Goal: Task Accomplishment & Management: Use online tool/utility

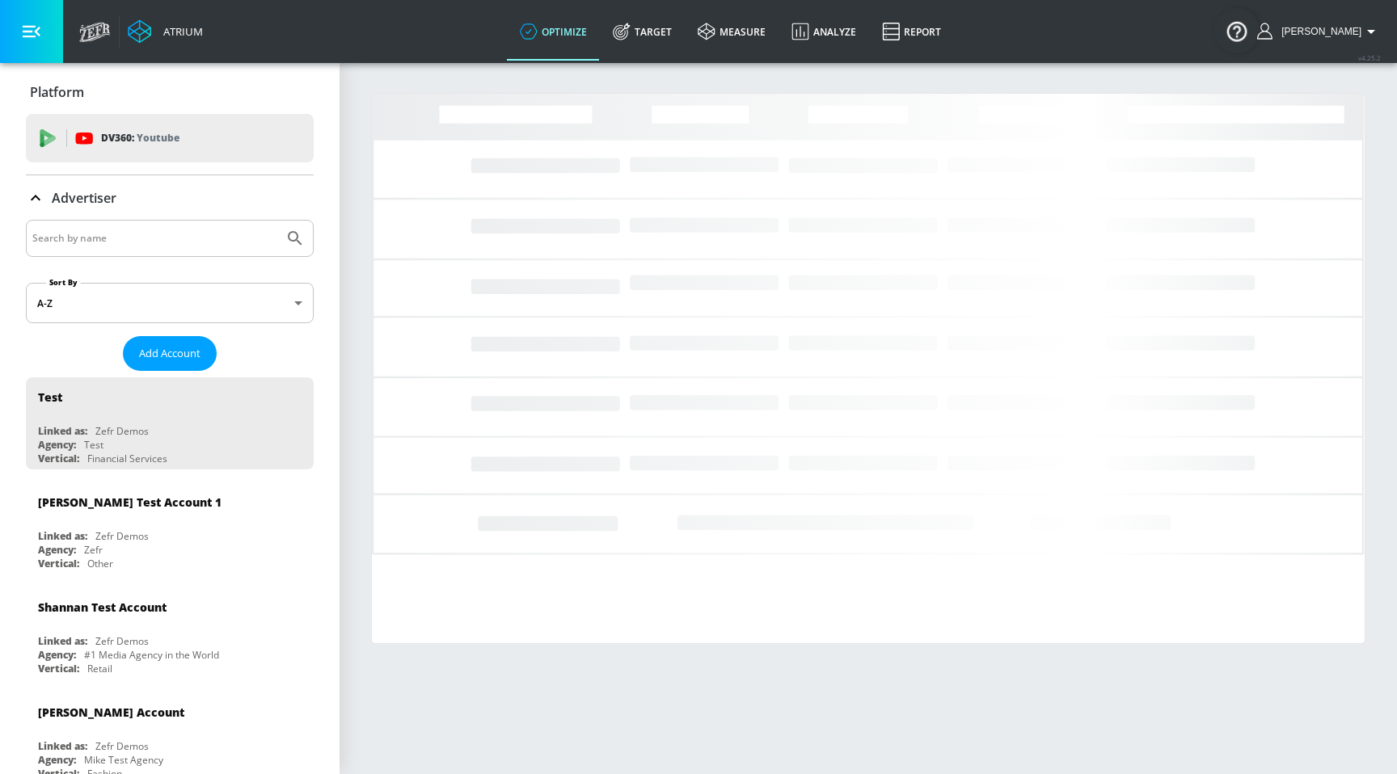
click at [243, 242] on input "Search by name" at bounding box center [154, 238] width 245 height 21
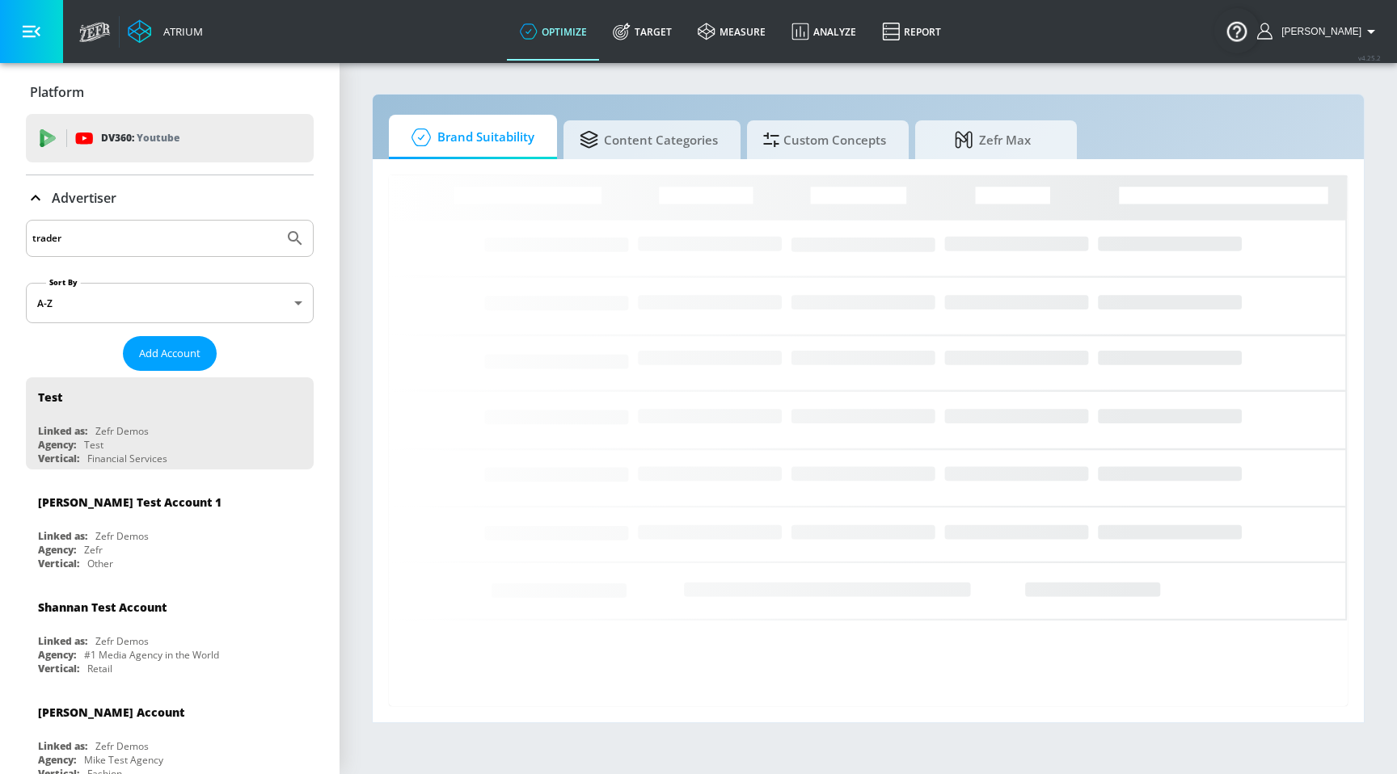
type input "trader"
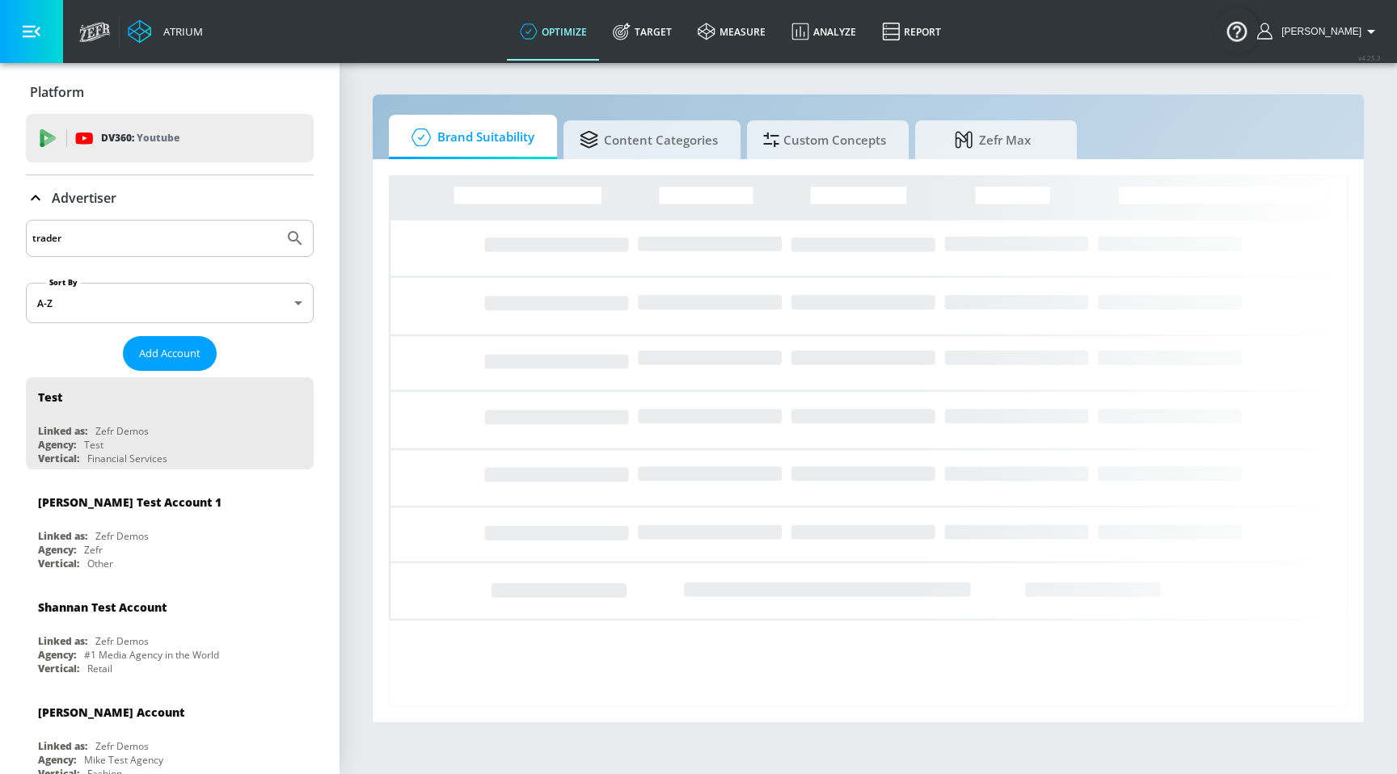
click at [277, 221] on button "Submit Search" at bounding box center [295, 239] width 36 height 36
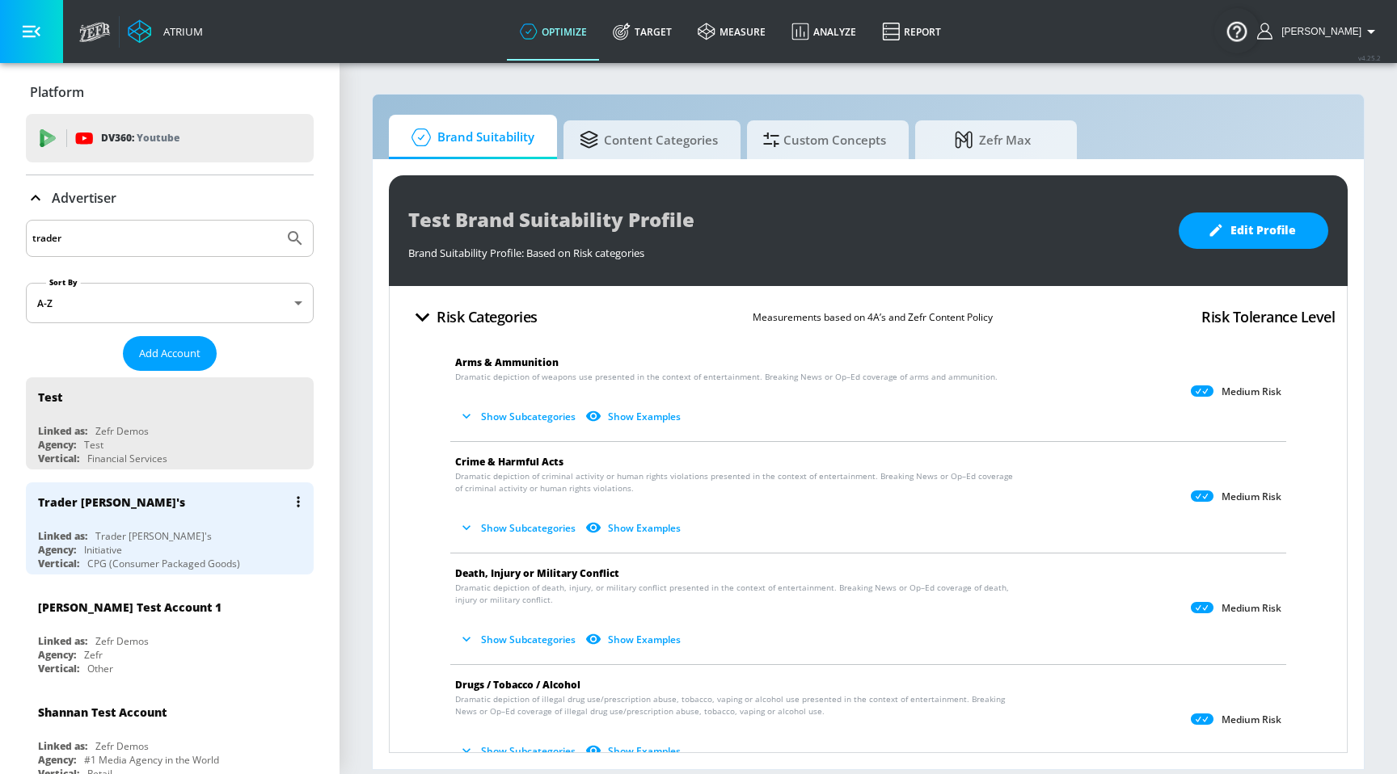
click at [108, 534] on div "Trader [PERSON_NAME]'s" at bounding box center [153, 537] width 116 height 14
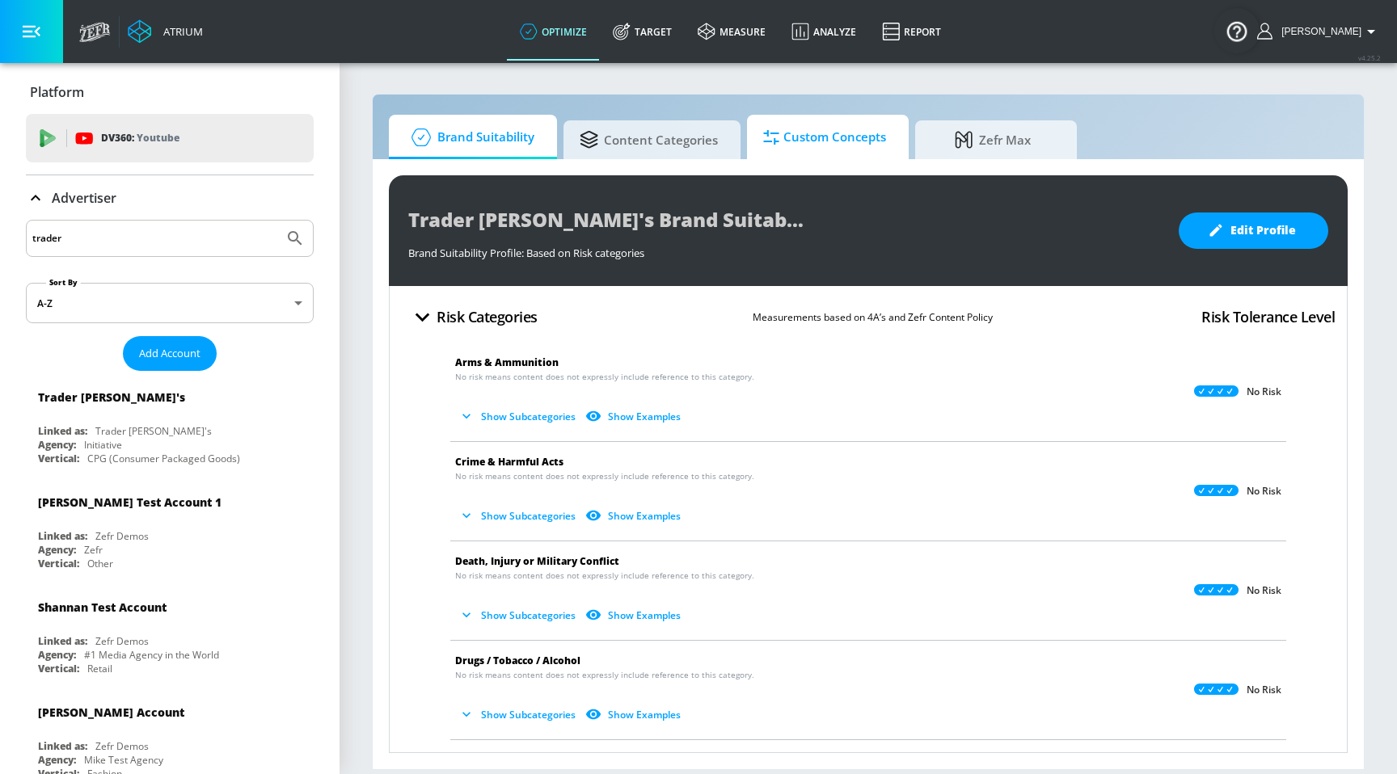
click at [859, 145] on span "Custom Concepts" at bounding box center [824, 137] width 123 height 39
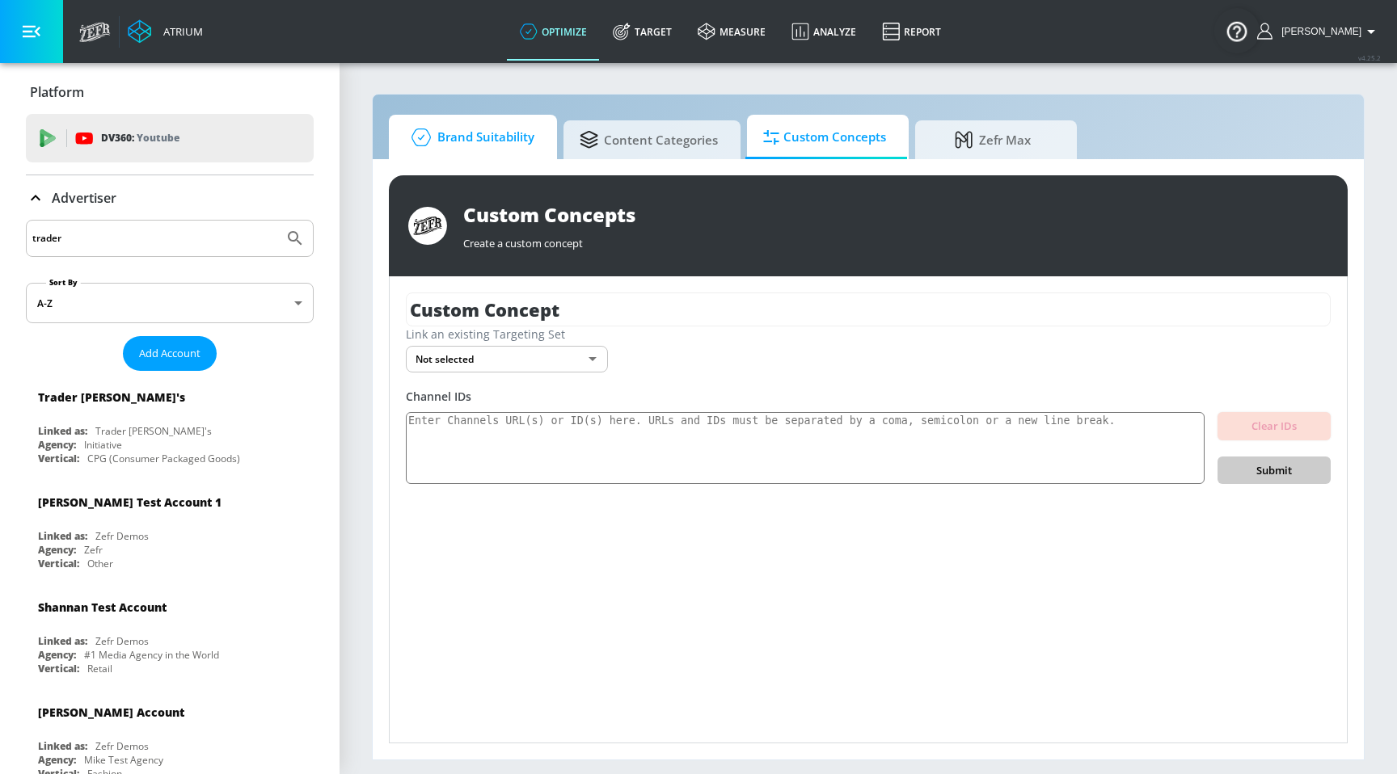
click at [495, 152] on span "Brand Suitability" at bounding box center [469, 137] width 129 height 39
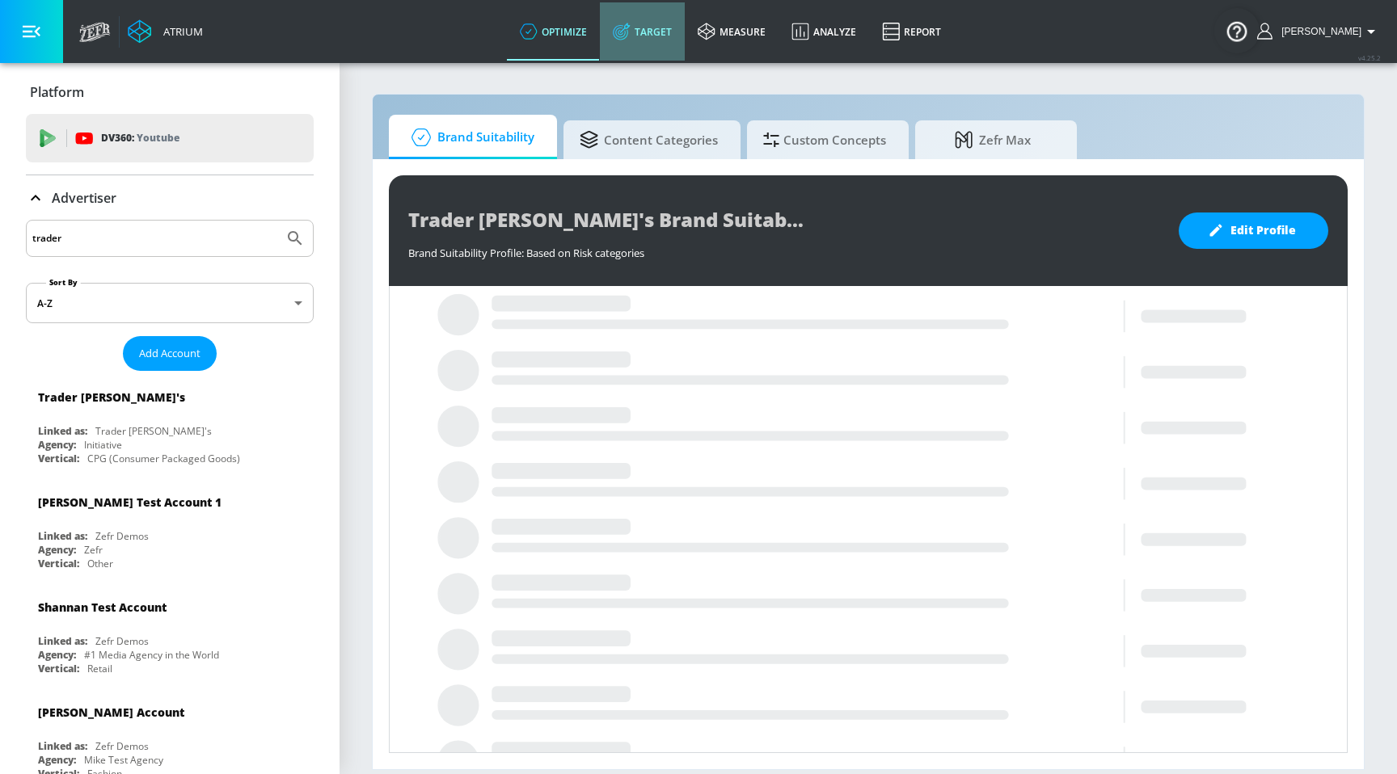
click at [685, 21] on link "Target" at bounding box center [642, 31] width 85 height 58
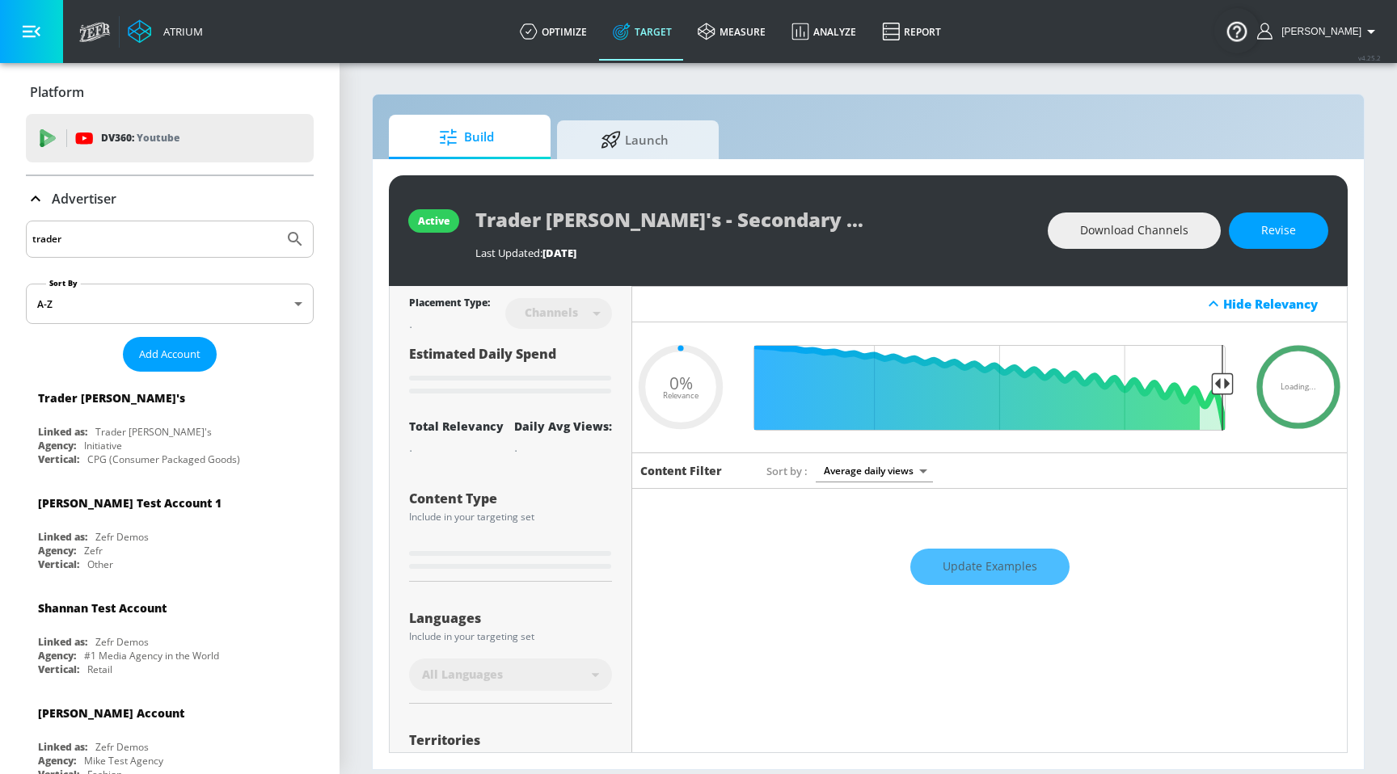
type input "0.05"
click at [665, 144] on span "Launch" at bounding box center [634, 137] width 123 height 39
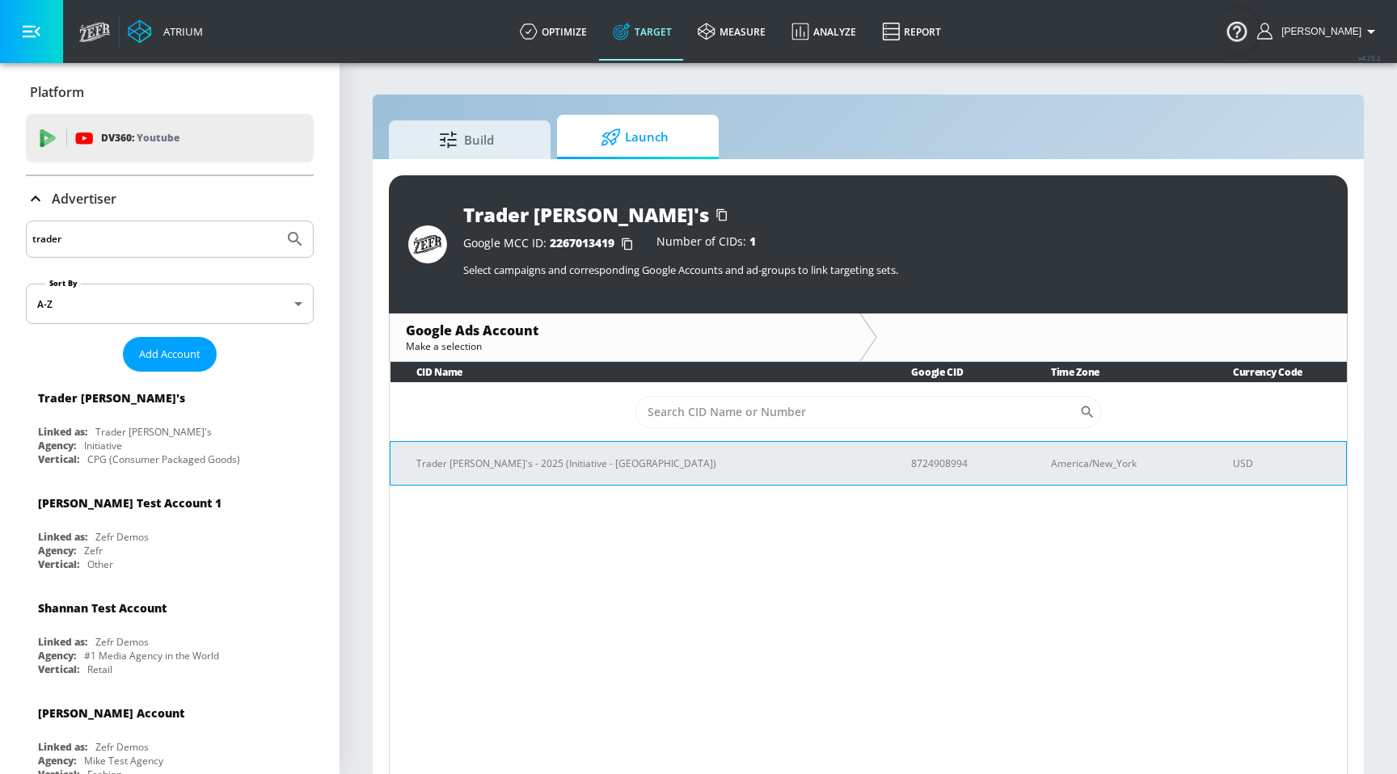
click at [885, 460] on td "8724908994" at bounding box center [954, 463] width 139 height 44
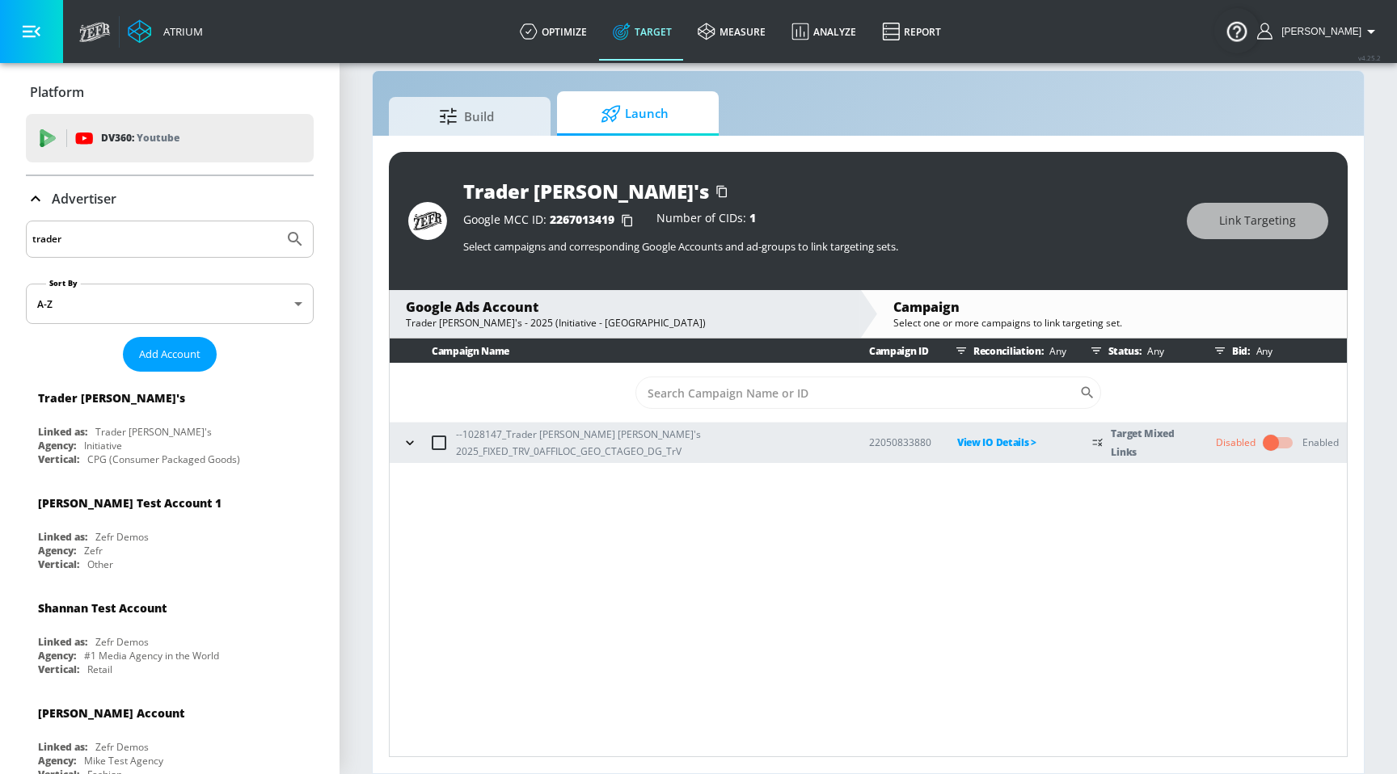
click at [1264, 446] on input "checkbox" at bounding box center [1271, 443] width 92 height 31
click at [1331, 442] on icon "button" at bounding box center [1326, 442] width 17 height 17
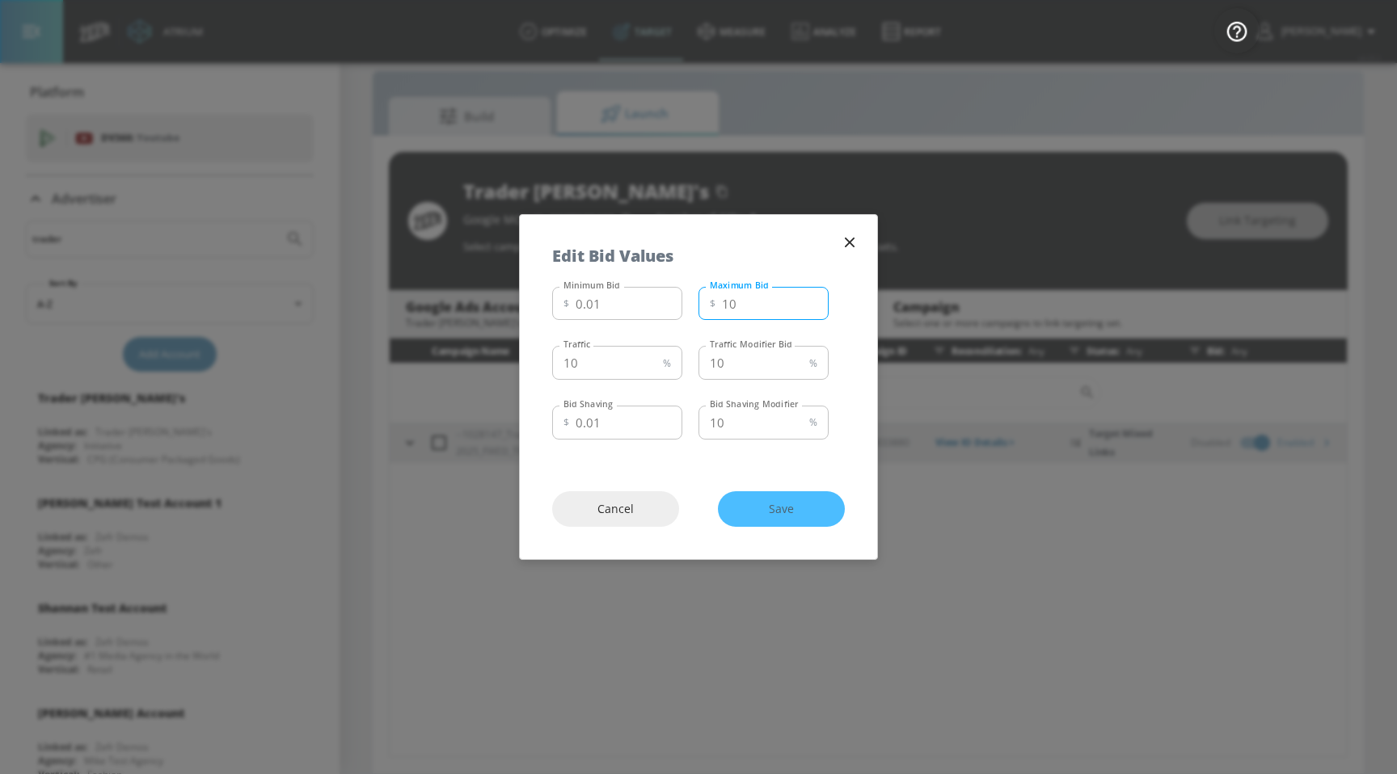
click at [746, 307] on input "10" at bounding box center [775, 304] width 107 height 34
drag, startPoint x: 746, startPoint y: 307, endPoint x: 656, endPoint y: 306, distance: 90.5
click at [656, 307] on div "Minimum Bid $ 0.01 Minimum Bid Maximum Bid $ 10 Maximum Bid" at bounding box center [690, 303] width 276 height 44
type input ".3"
click at [662, 362] on div "10 % Traffic" at bounding box center [617, 363] width 130 height 34
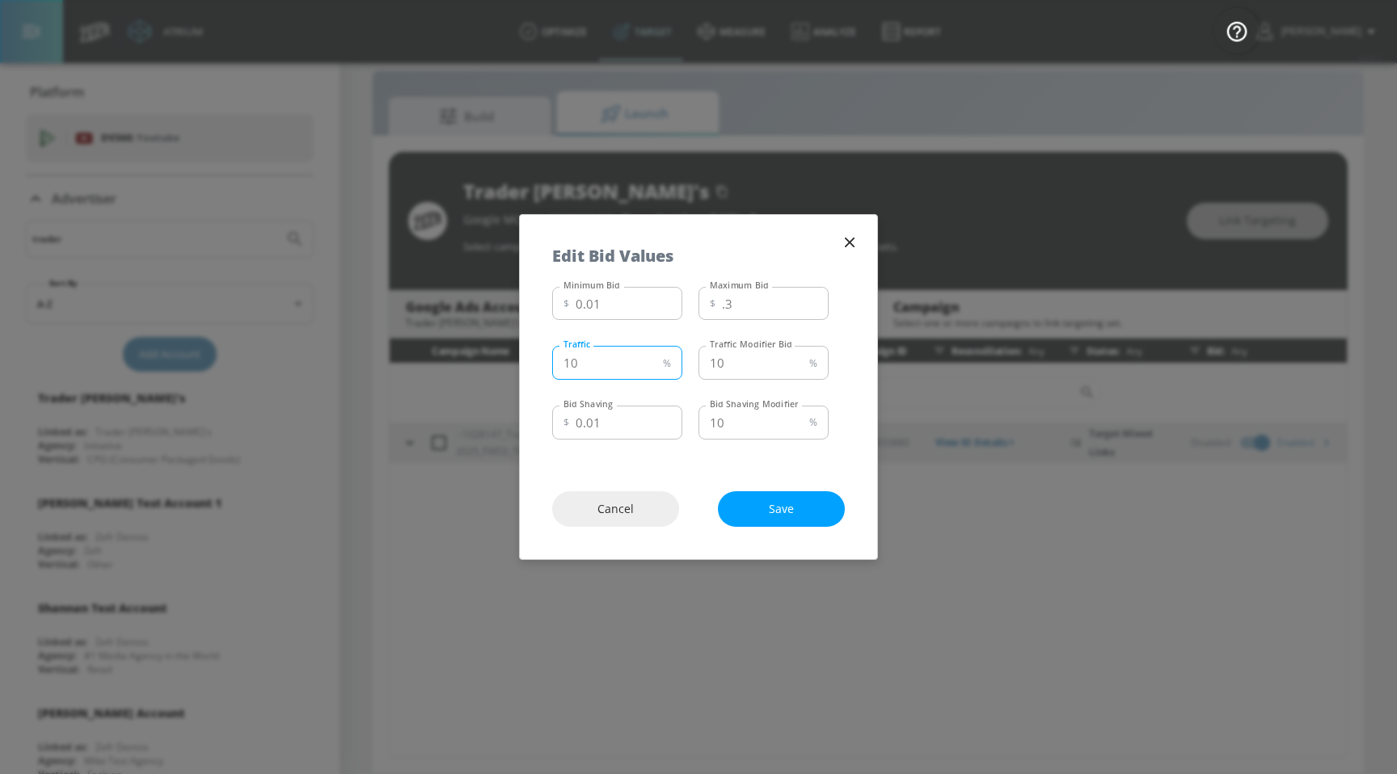
type input "1"
type input "50"
click at [746, 515] on button "Save" at bounding box center [781, 510] width 127 height 36
click at [646, 425] on input "0.01" at bounding box center [629, 423] width 107 height 34
type input "0.01"
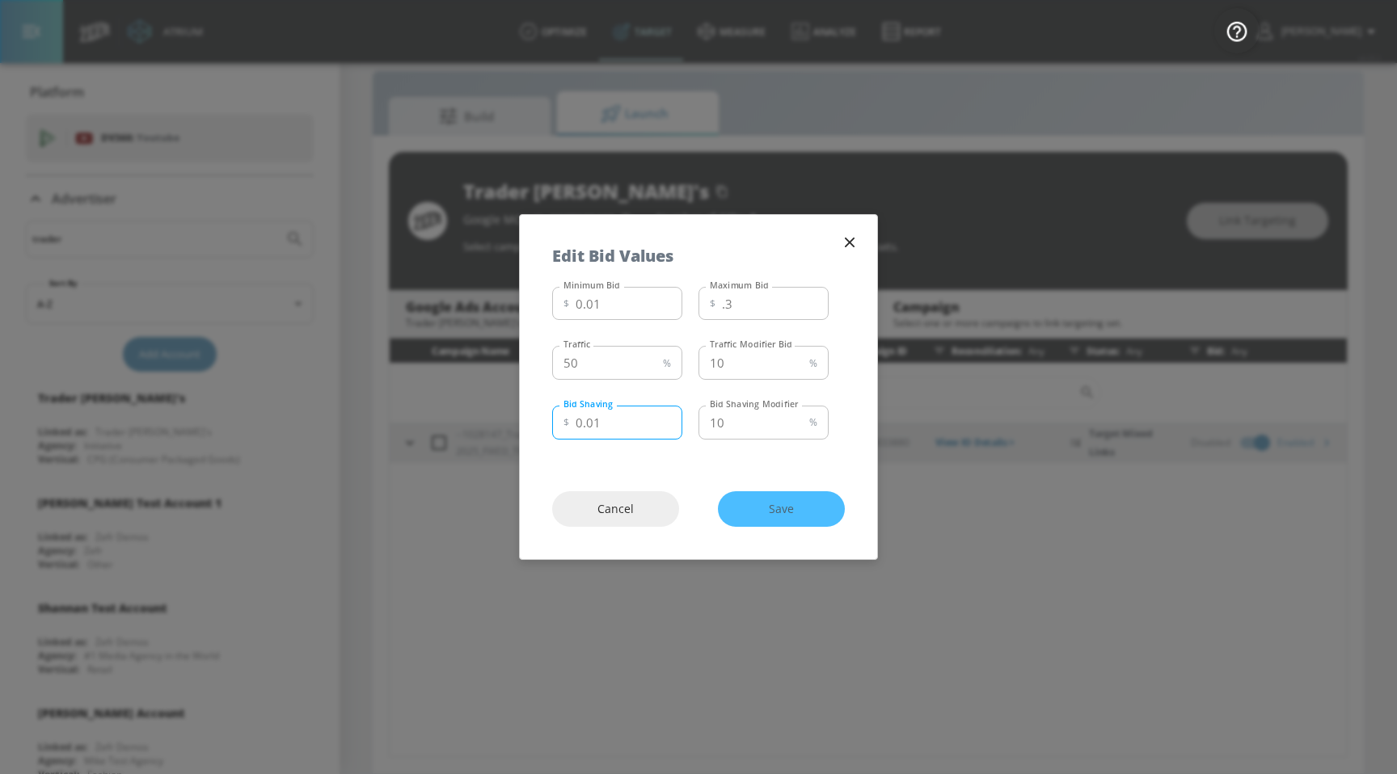
click at [777, 507] on div "Cancel Save" at bounding box center [698, 509] width 357 height 101
click at [857, 250] on icon "button" at bounding box center [850, 243] width 18 height 18
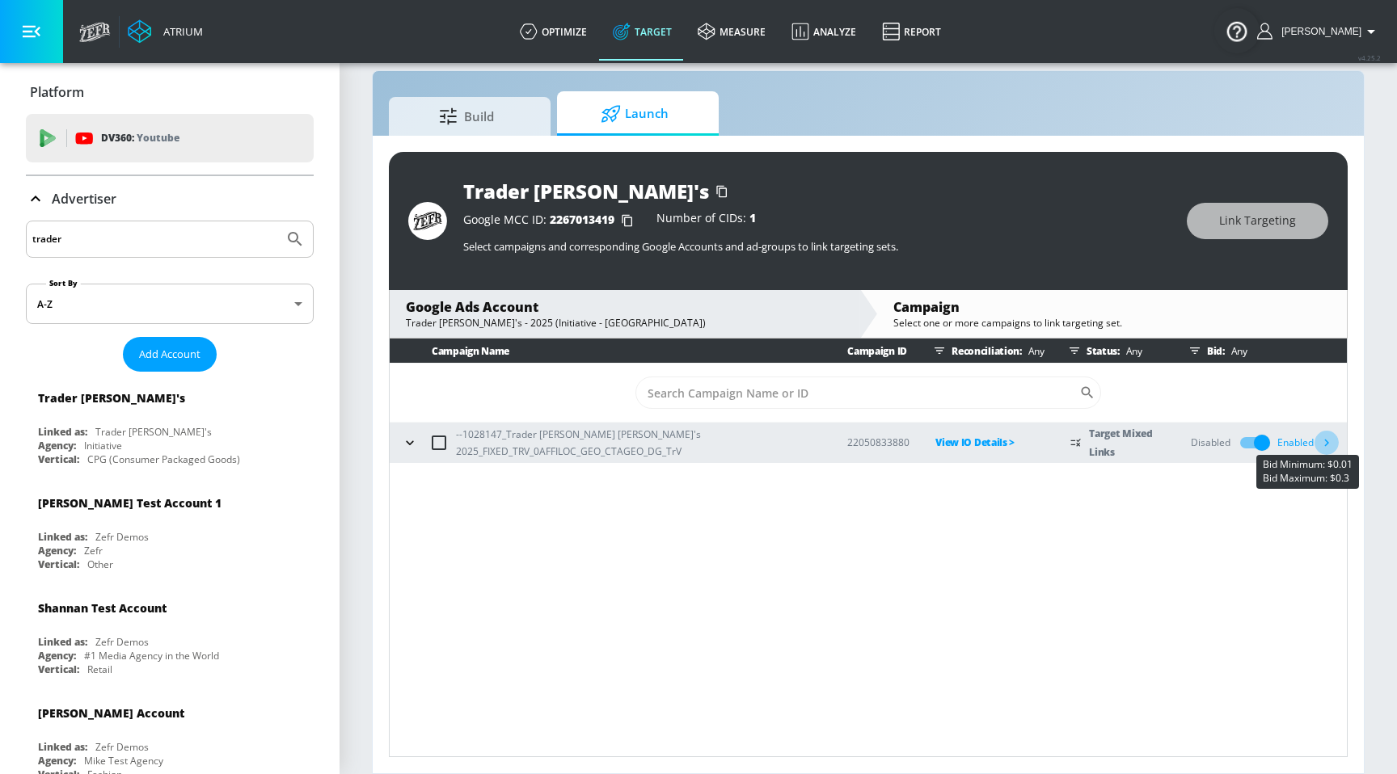
click at [1329, 442] on icon "button" at bounding box center [1326, 442] width 17 height 17
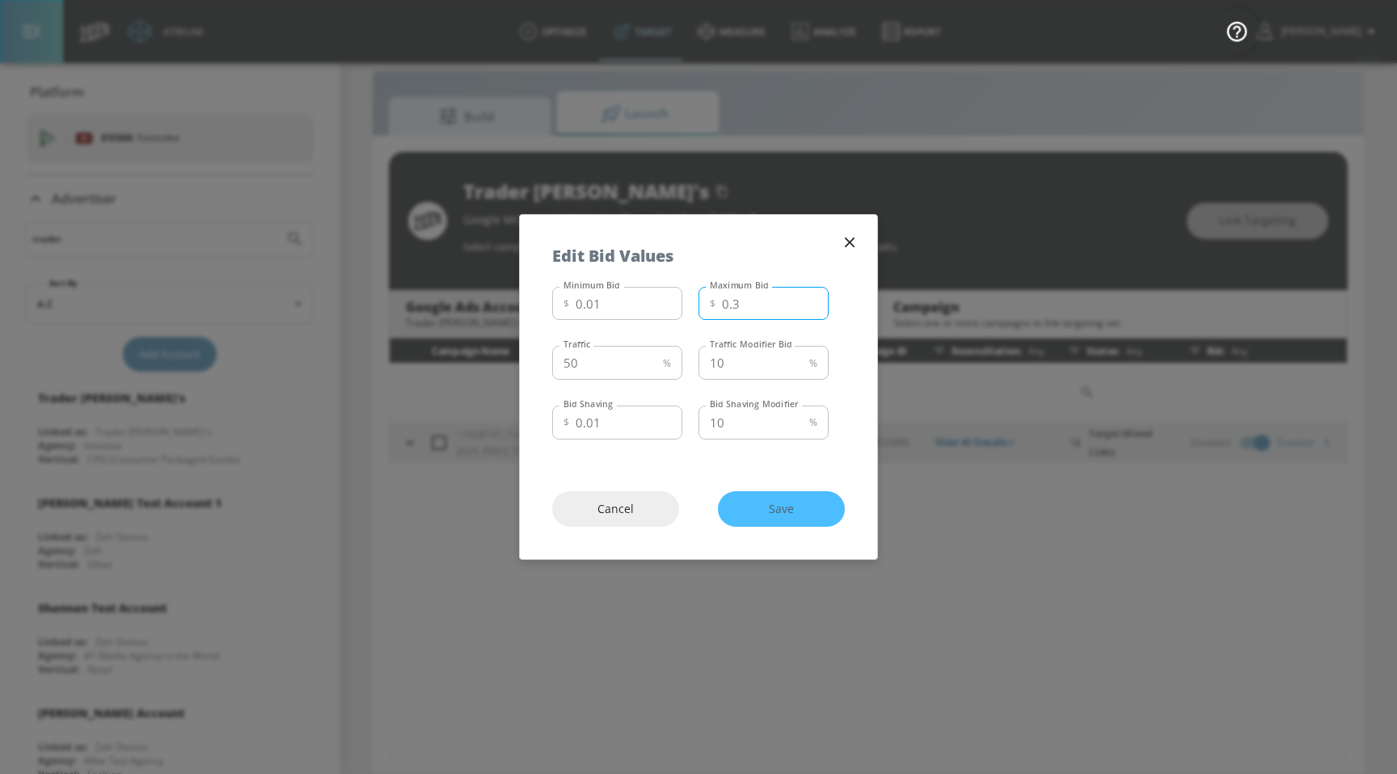
click at [731, 302] on input "0.3" at bounding box center [775, 304] width 107 height 34
type input "0.03"
click at [743, 515] on button "Save" at bounding box center [781, 510] width 127 height 36
click at [610, 311] on input "0.01" at bounding box center [629, 304] width 107 height 34
type input "0.01"
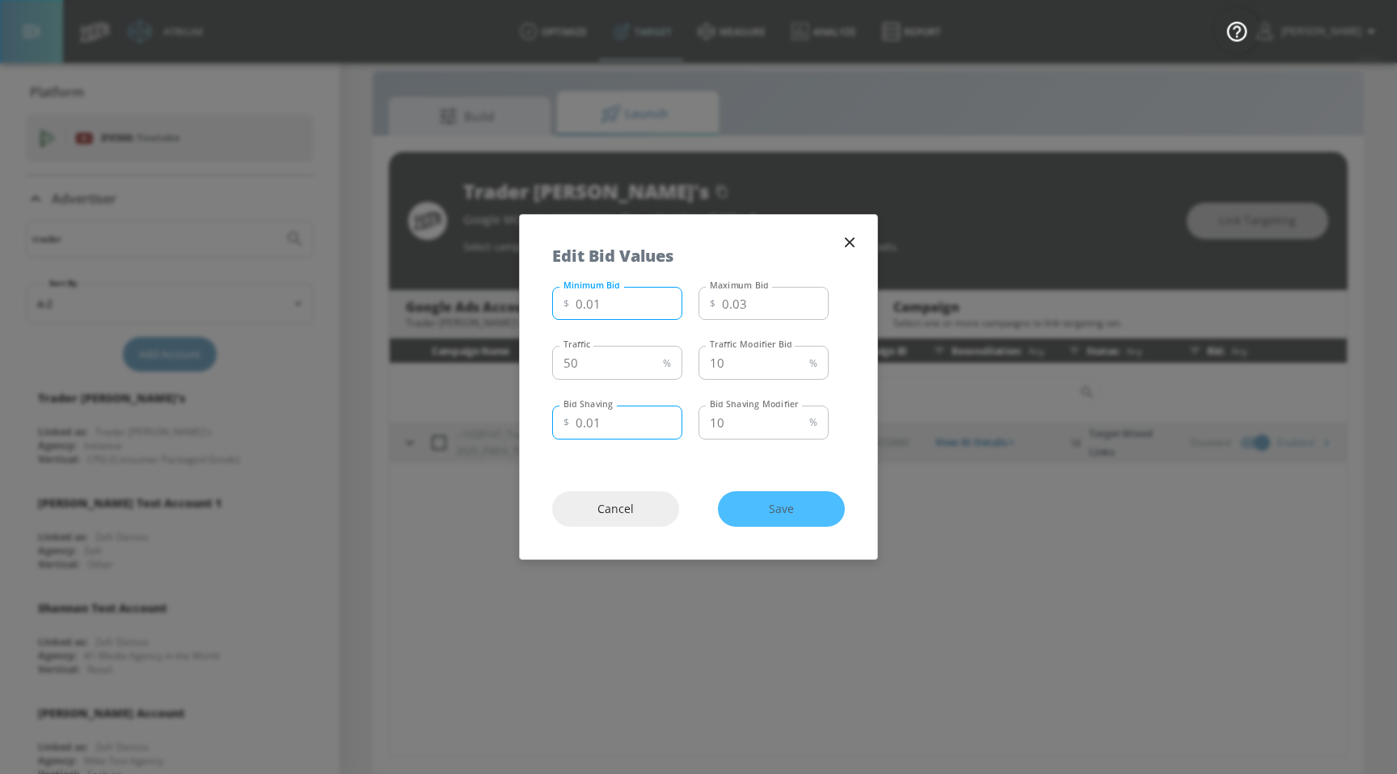
click at [628, 422] on input "0.01" at bounding box center [629, 423] width 107 height 34
type input "0.00"
click at [850, 251] on icon "button" at bounding box center [850, 243] width 18 height 18
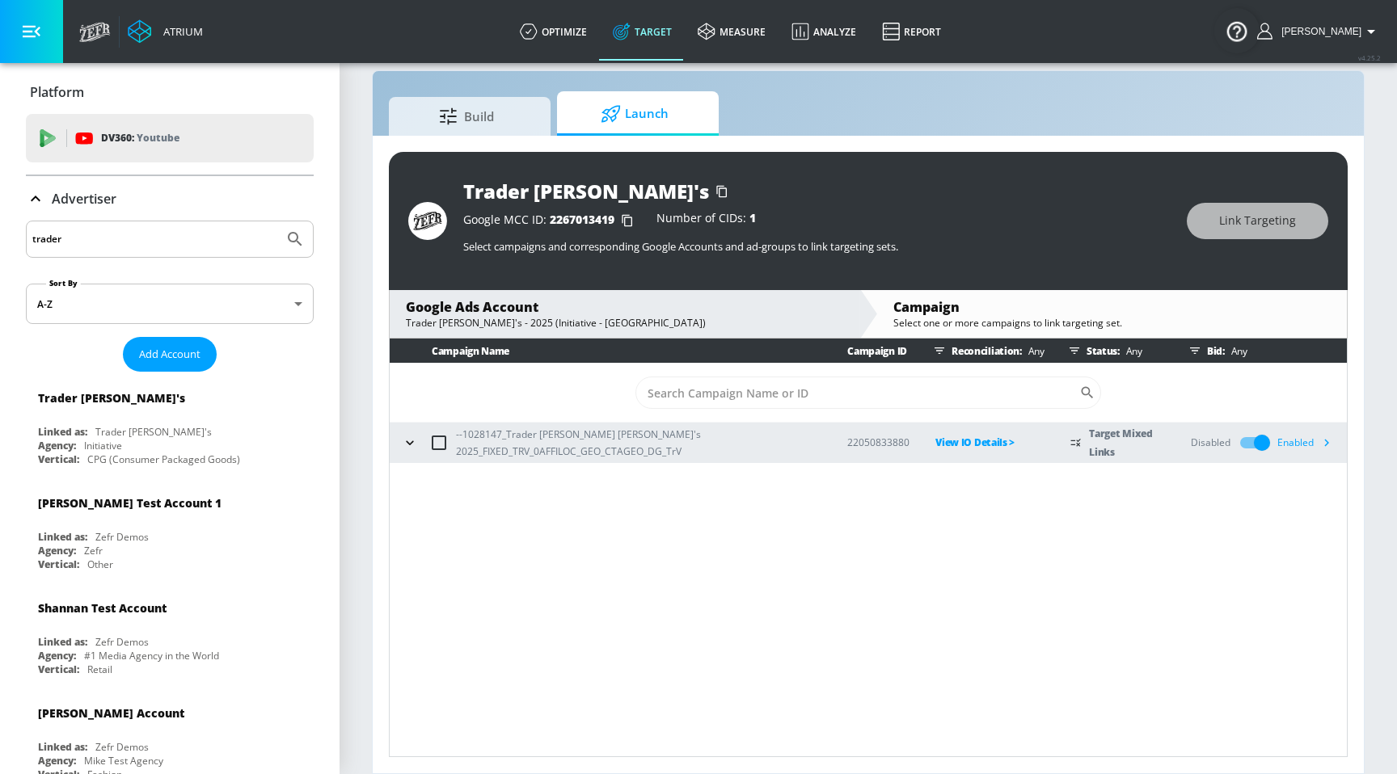
click at [222, 231] on input "trader" at bounding box center [154, 239] width 245 height 21
type input "hulu"
click at [277, 222] on button "Submit Search" at bounding box center [295, 240] width 36 height 36
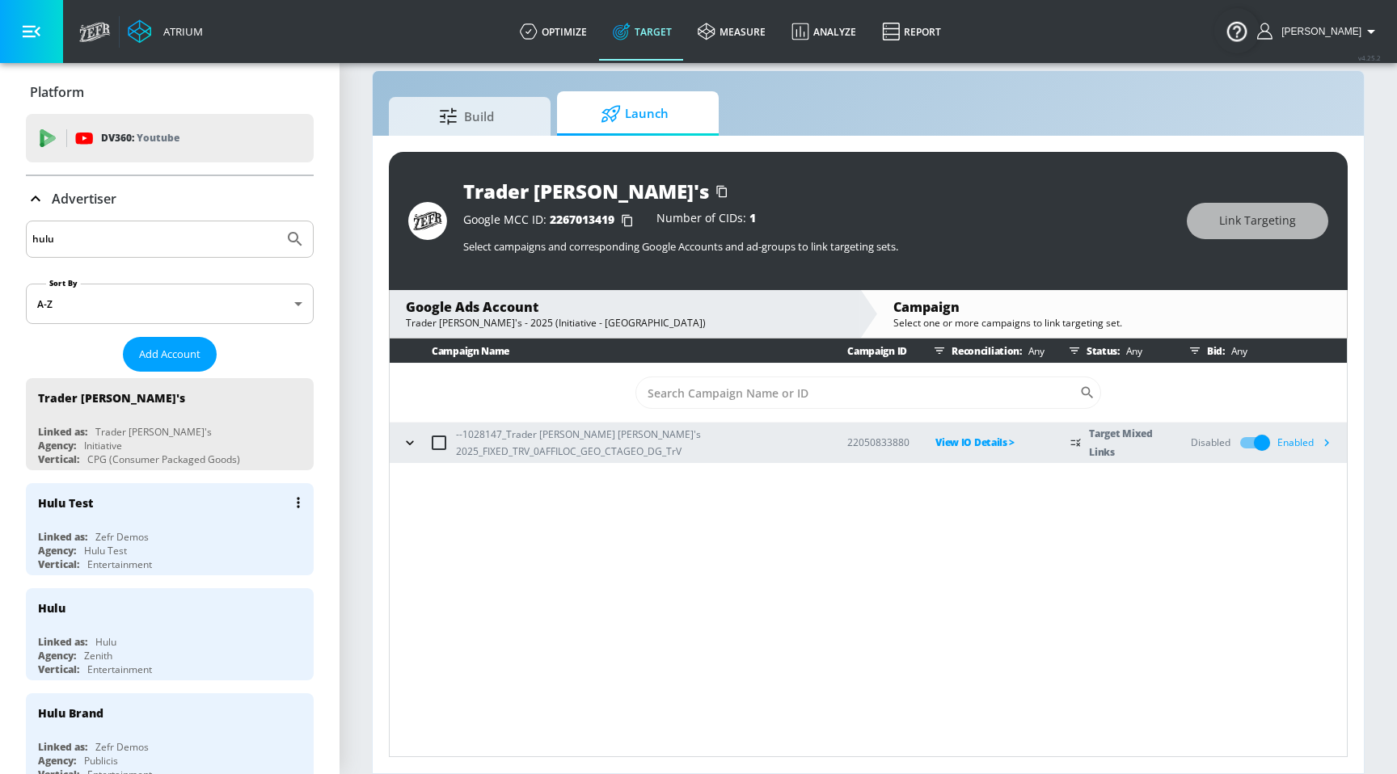
click at [141, 511] on div "Hulu Test" at bounding box center [174, 502] width 272 height 39
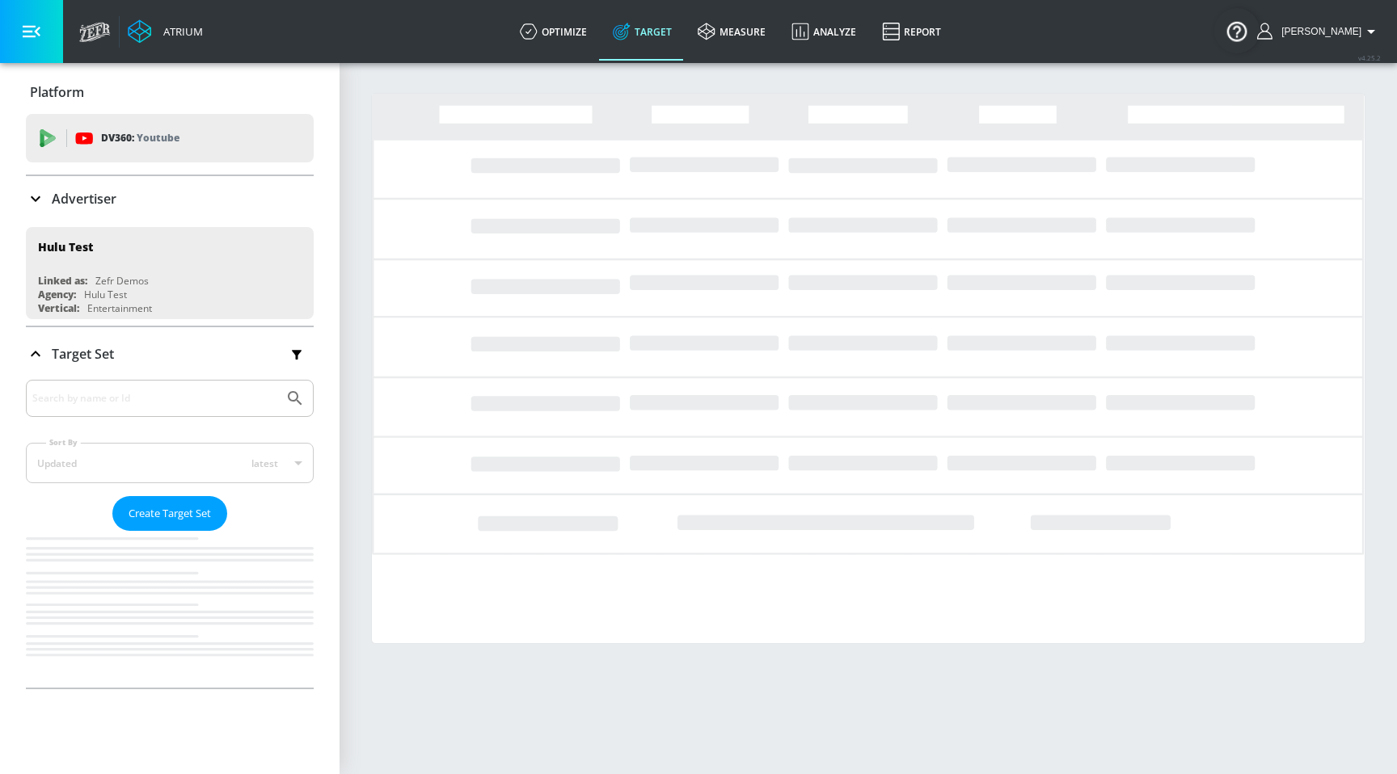
click at [143, 531] on div "Linked as: Hulu" at bounding box center [174, 537] width 272 height 14
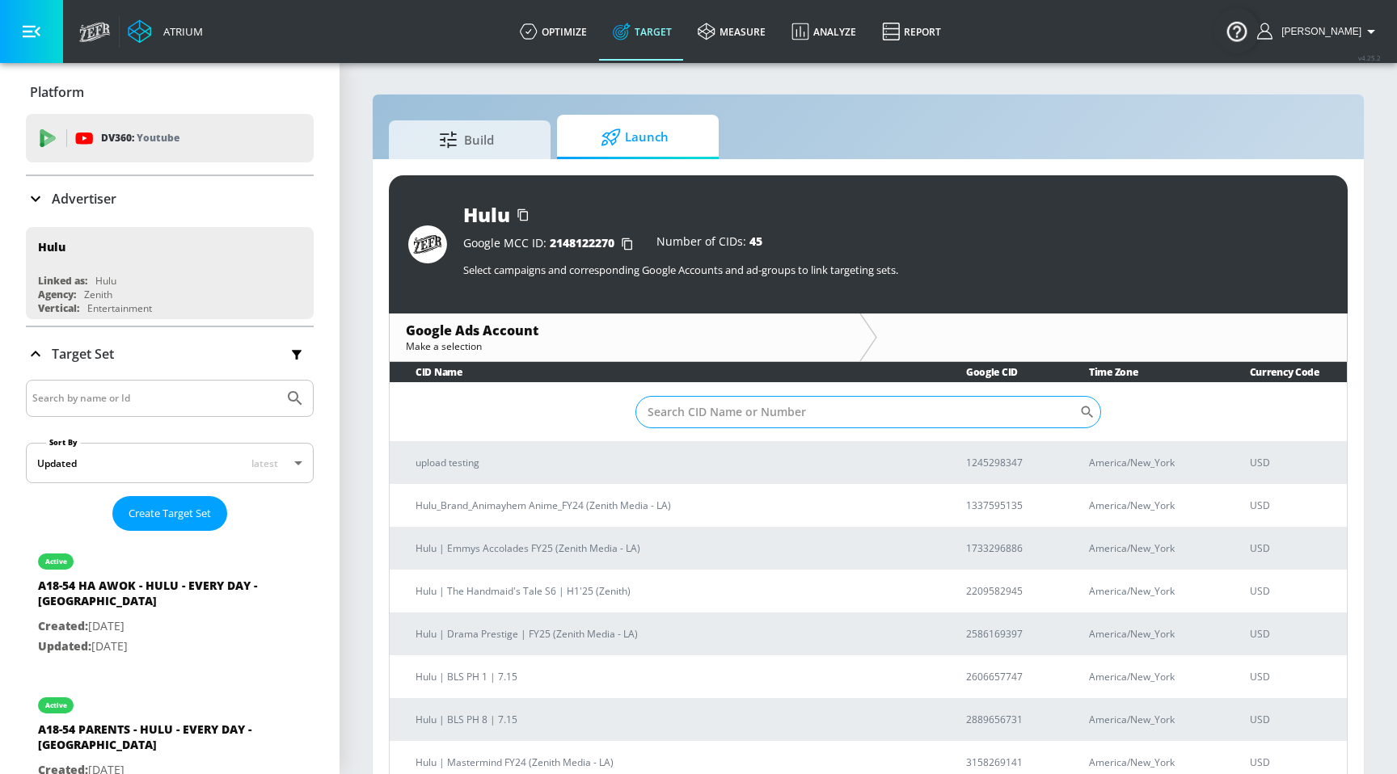
click at [762, 417] on input "Sort By" at bounding box center [857, 412] width 444 height 32
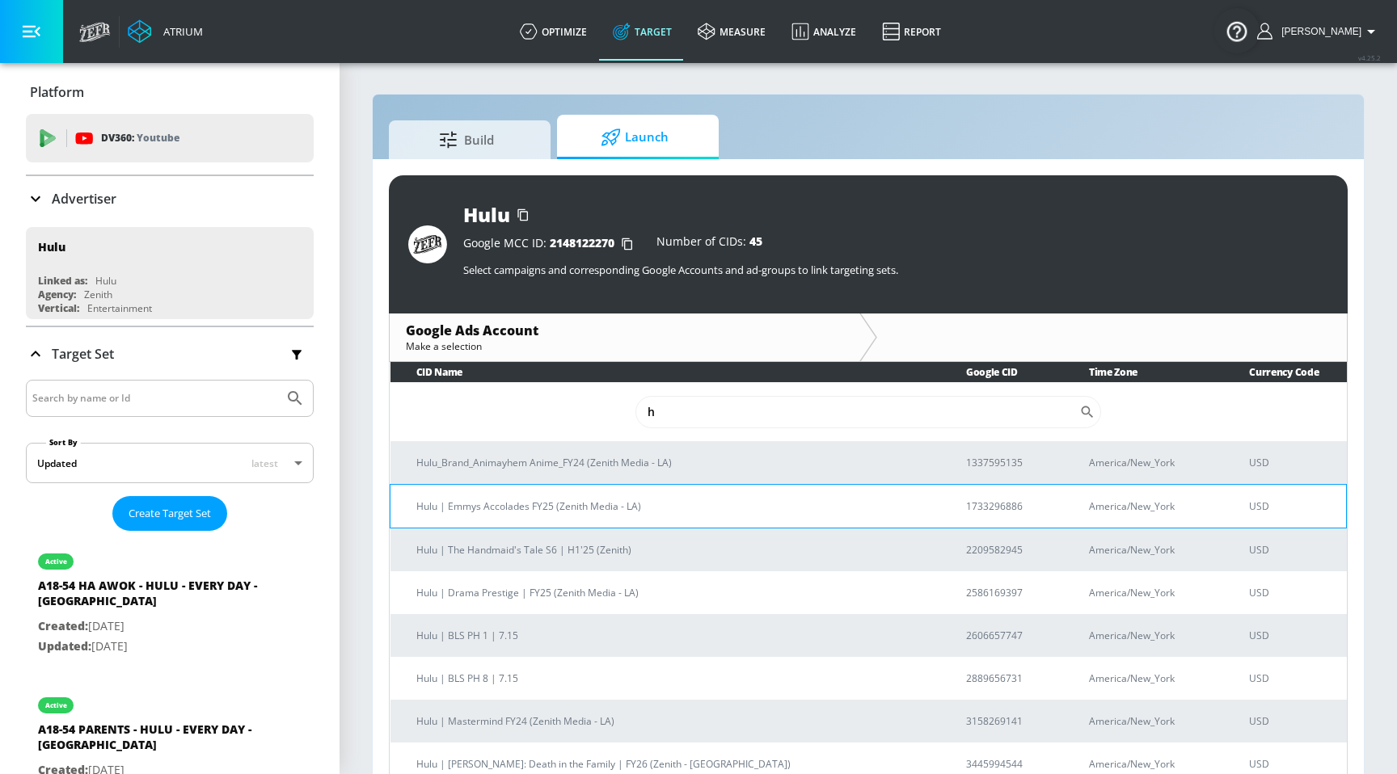
type input "h"
click at [652, 503] on p "Hulu | Emmys Accolades FY25 (Zenith Media - LA)" at bounding box center [671, 506] width 511 height 17
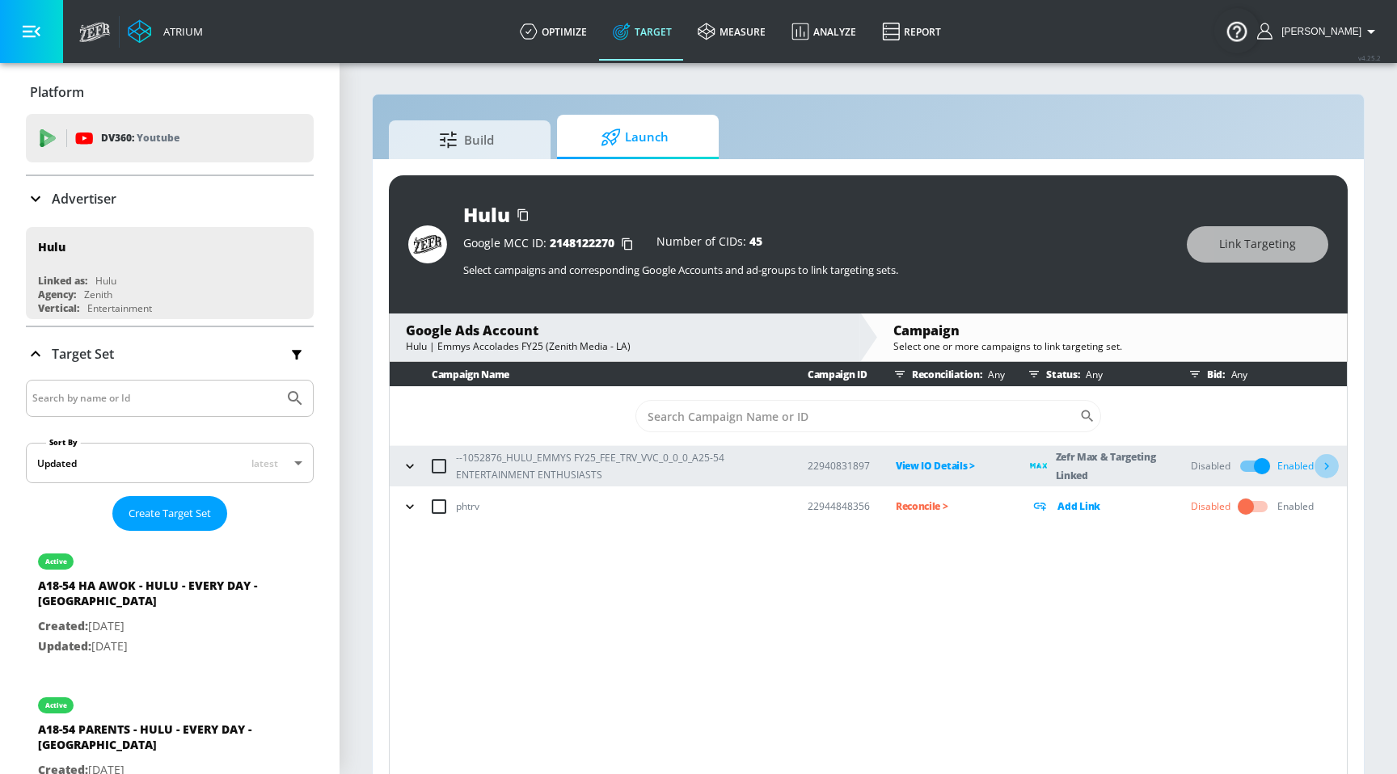
click at [1328, 476] on button "button" at bounding box center [1326, 466] width 24 height 24
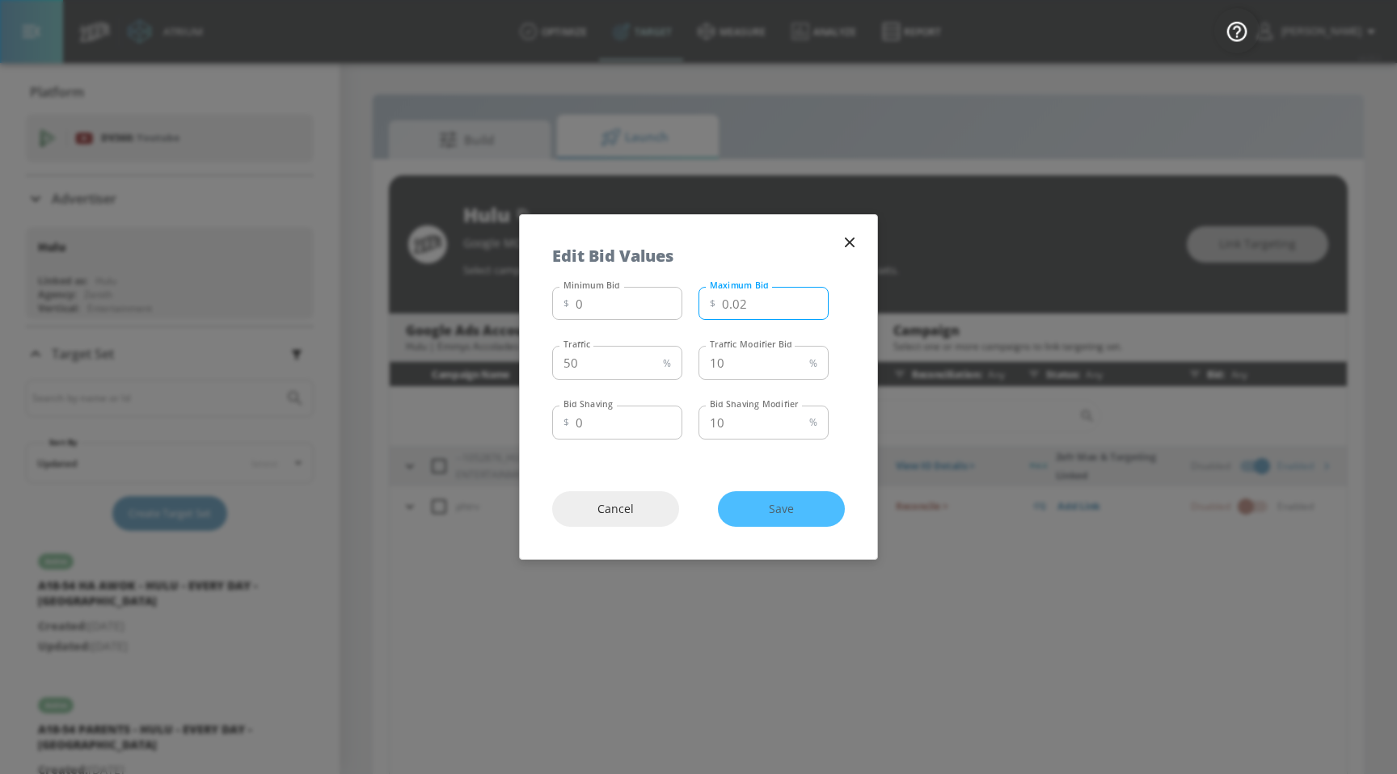
click at [735, 305] on input "0.02" at bounding box center [775, 304] width 107 height 34
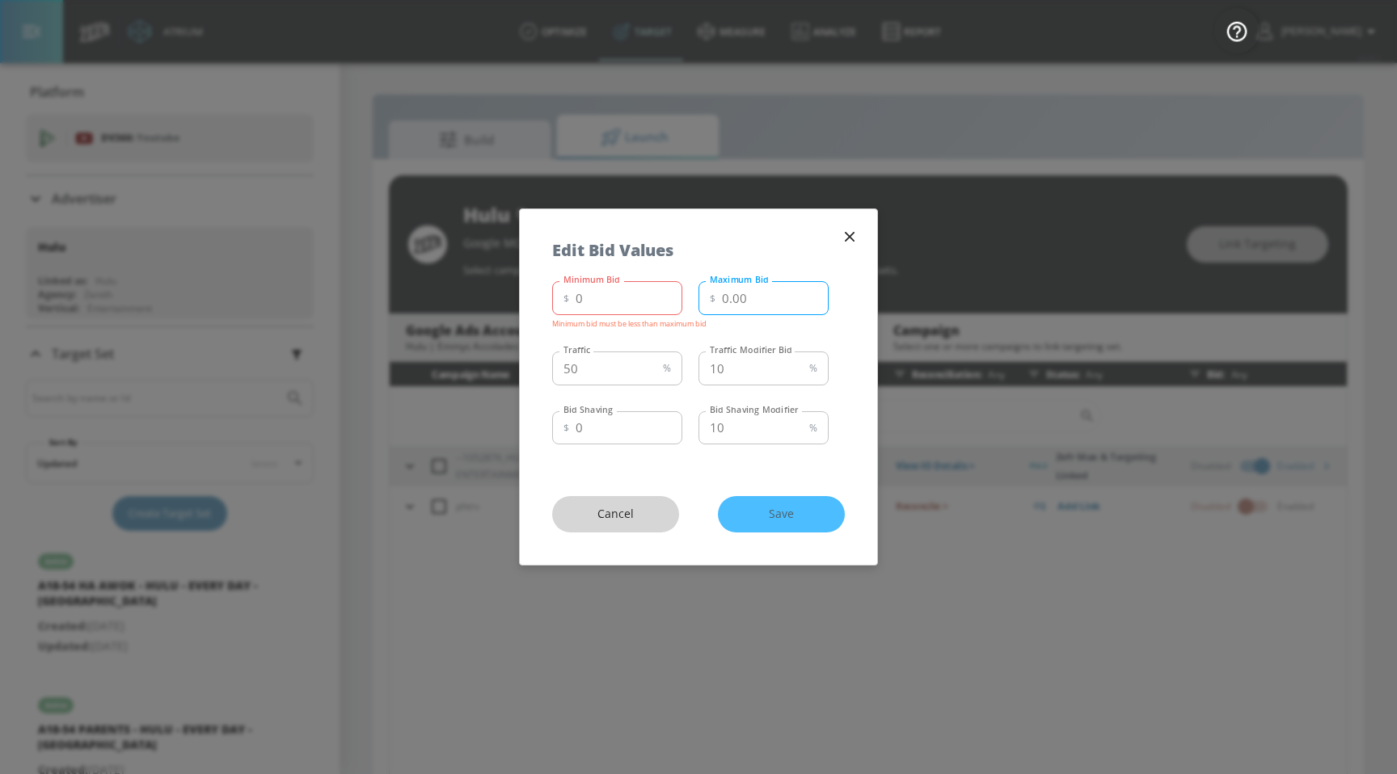
type input "0.00"
click at [642, 507] on span "Cancel" at bounding box center [615, 514] width 62 height 20
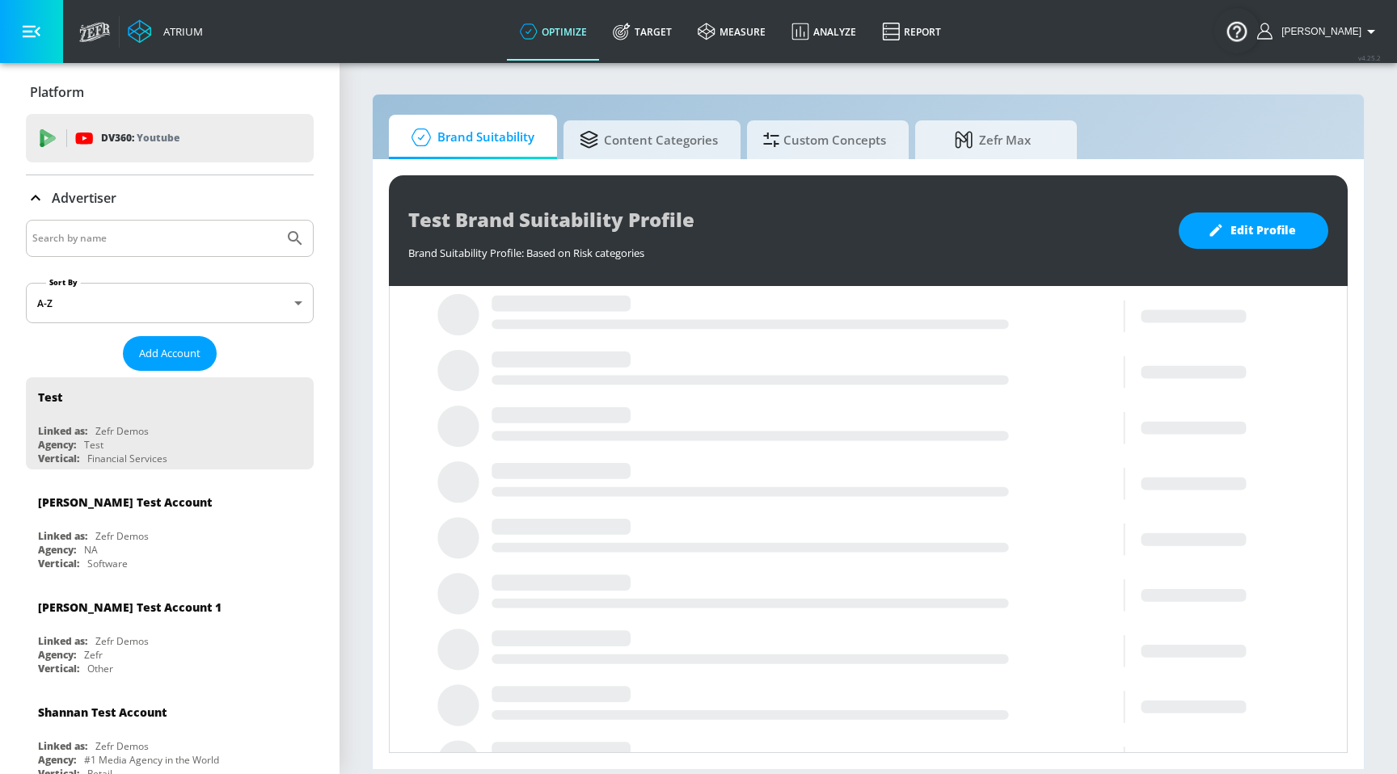
click at [245, 247] on input "Search by name" at bounding box center [154, 238] width 245 height 21
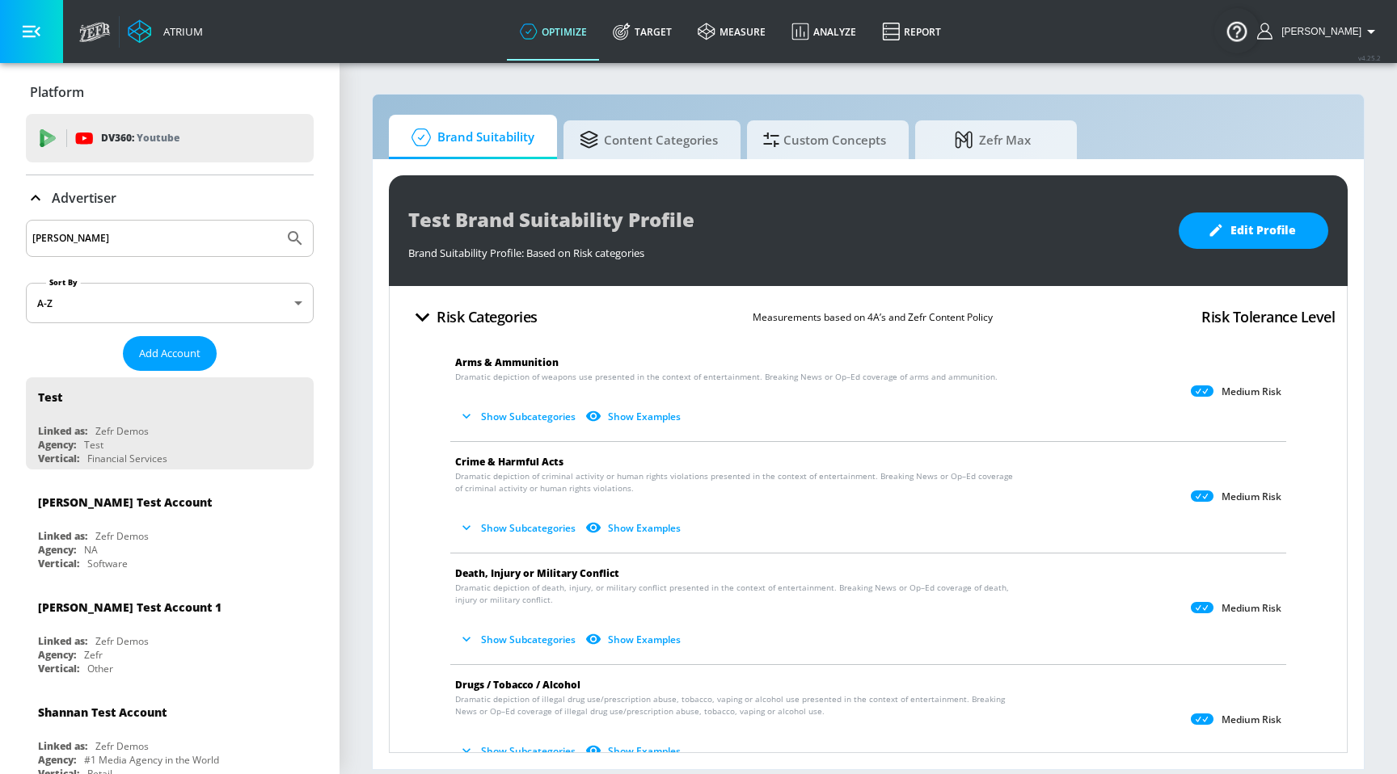
type input "justin"
click at [277, 221] on button "Submit Search" at bounding box center [295, 239] width 36 height 36
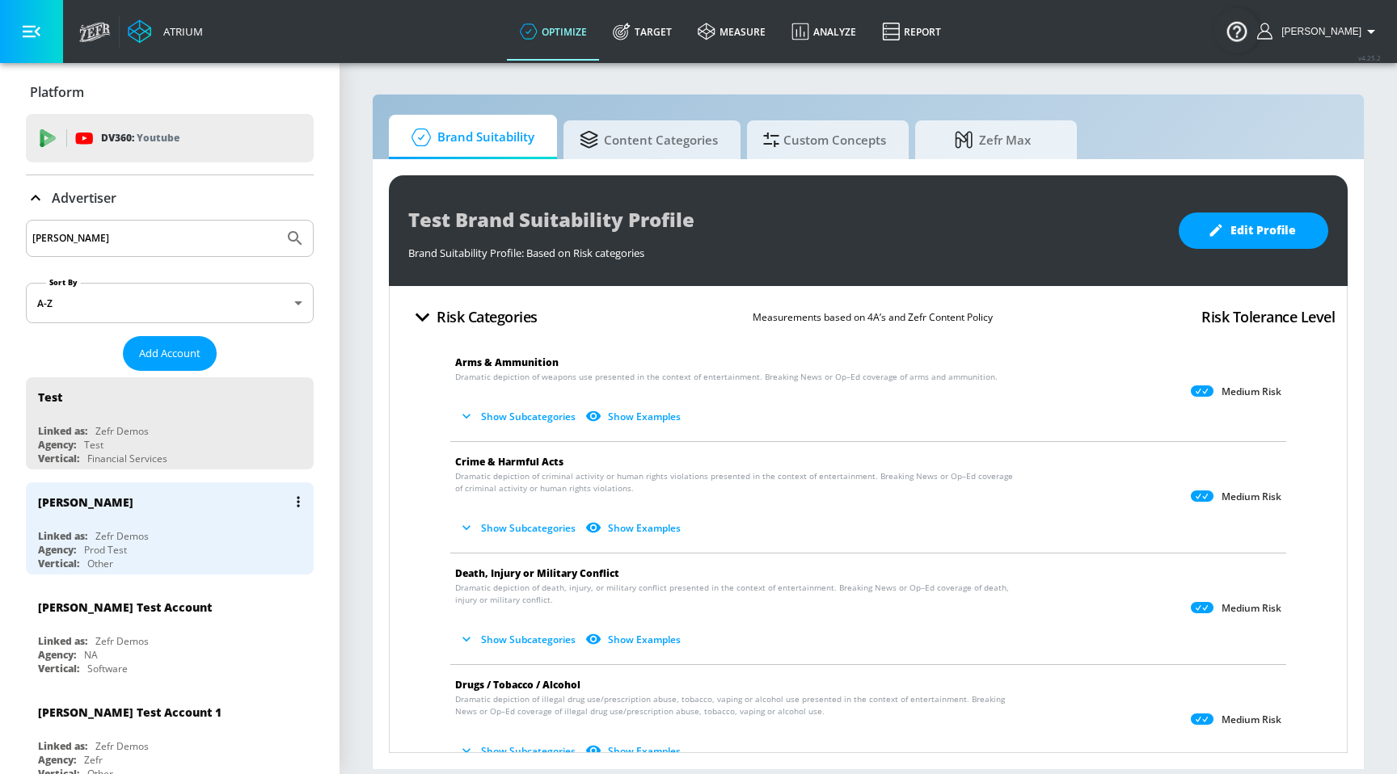
click at [108, 521] on div "Justin N Linked as: Zefr Demos Agency: Prod Test Vertical: Other" at bounding box center [170, 529] width 288 height 92
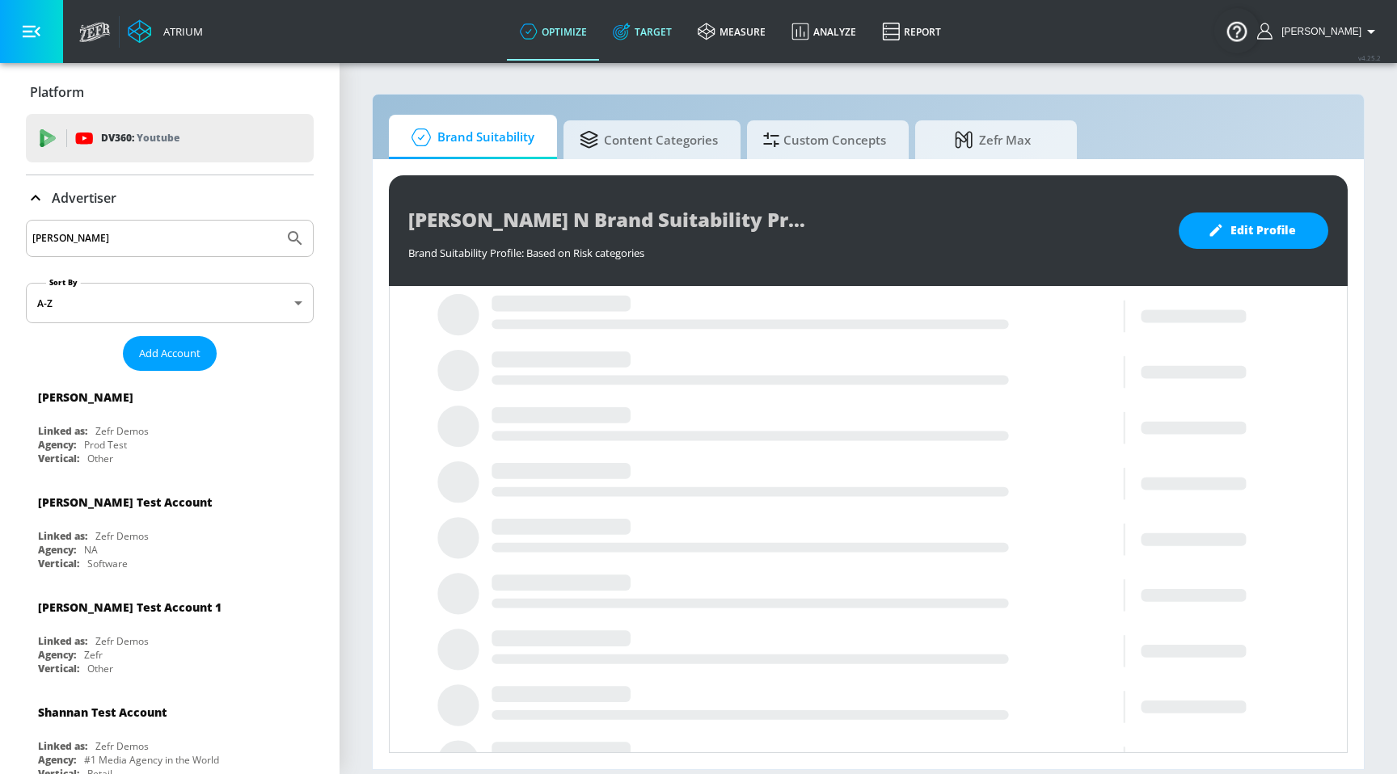
click at [681, 43] on link "Target" at bounding box center [642, 31] width 85 height 58
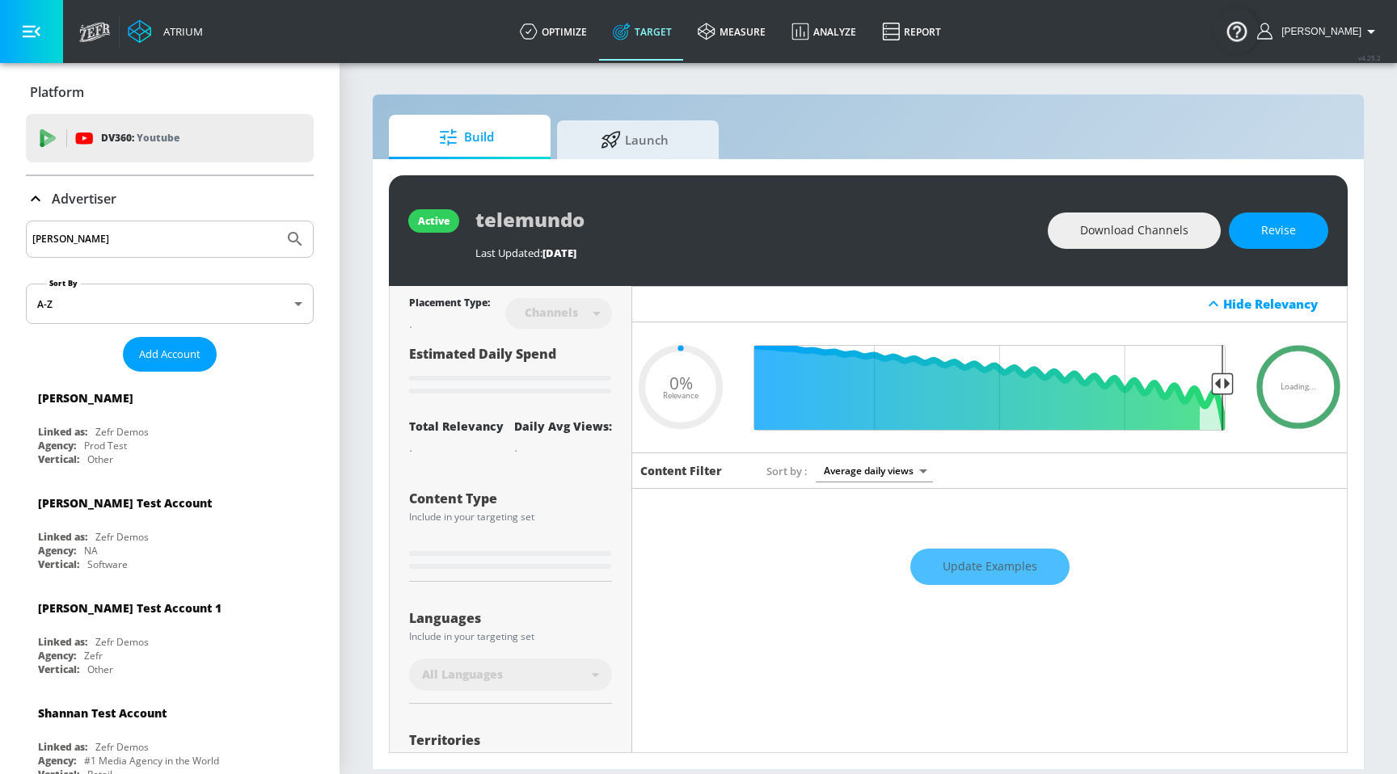
type input "0.05"
click at [680, 135] on span "Launch" at bounding box center [634, 137] width 123 height 39
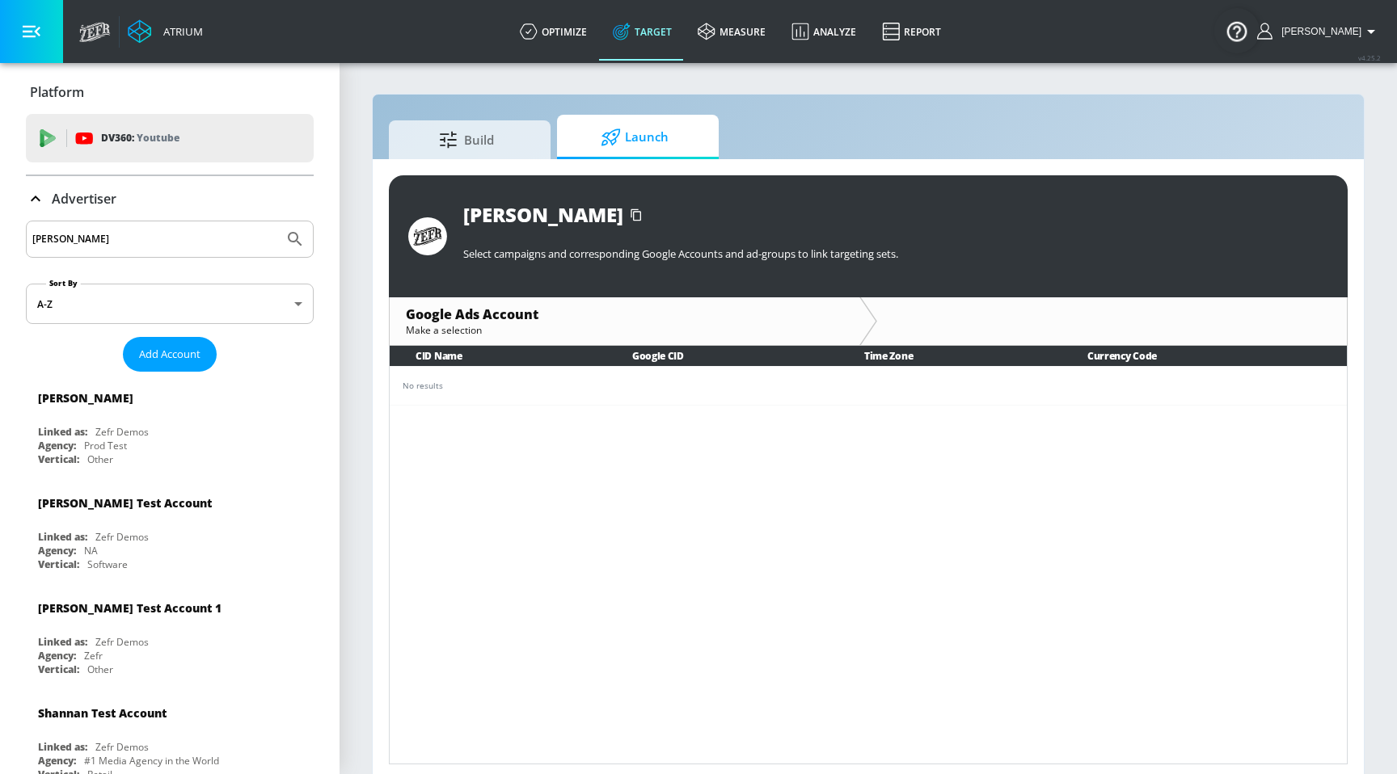
click at [165, 242] on input "justin" at bounding box center [154, 239] width 245 height 21
type input "just"
type input "hulu"
click at [277, 222] on button "Submit Search" at bounding box center [295, 240] width 36 height 36
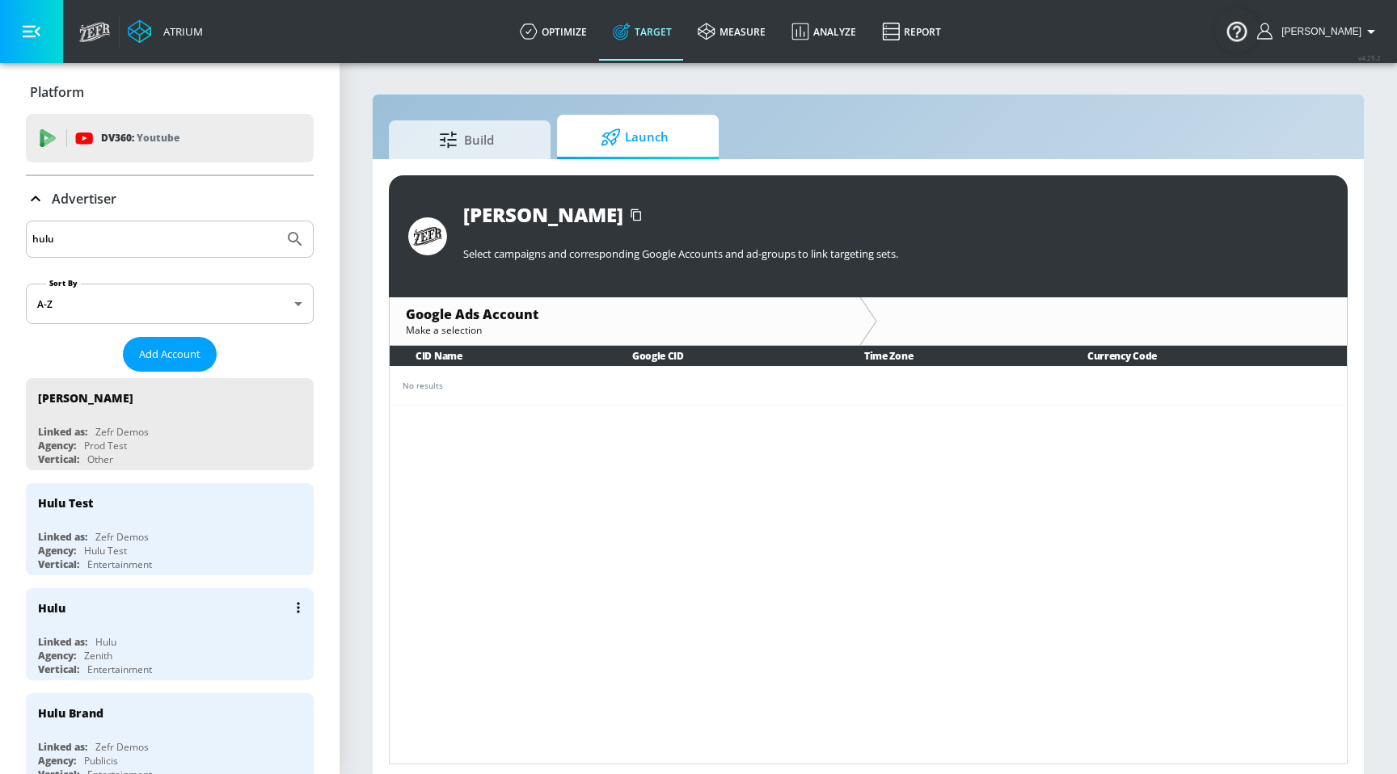
click at [82, 653] on div "Agency: Zenith" at bounding box center [174, 656] width 272 height 14
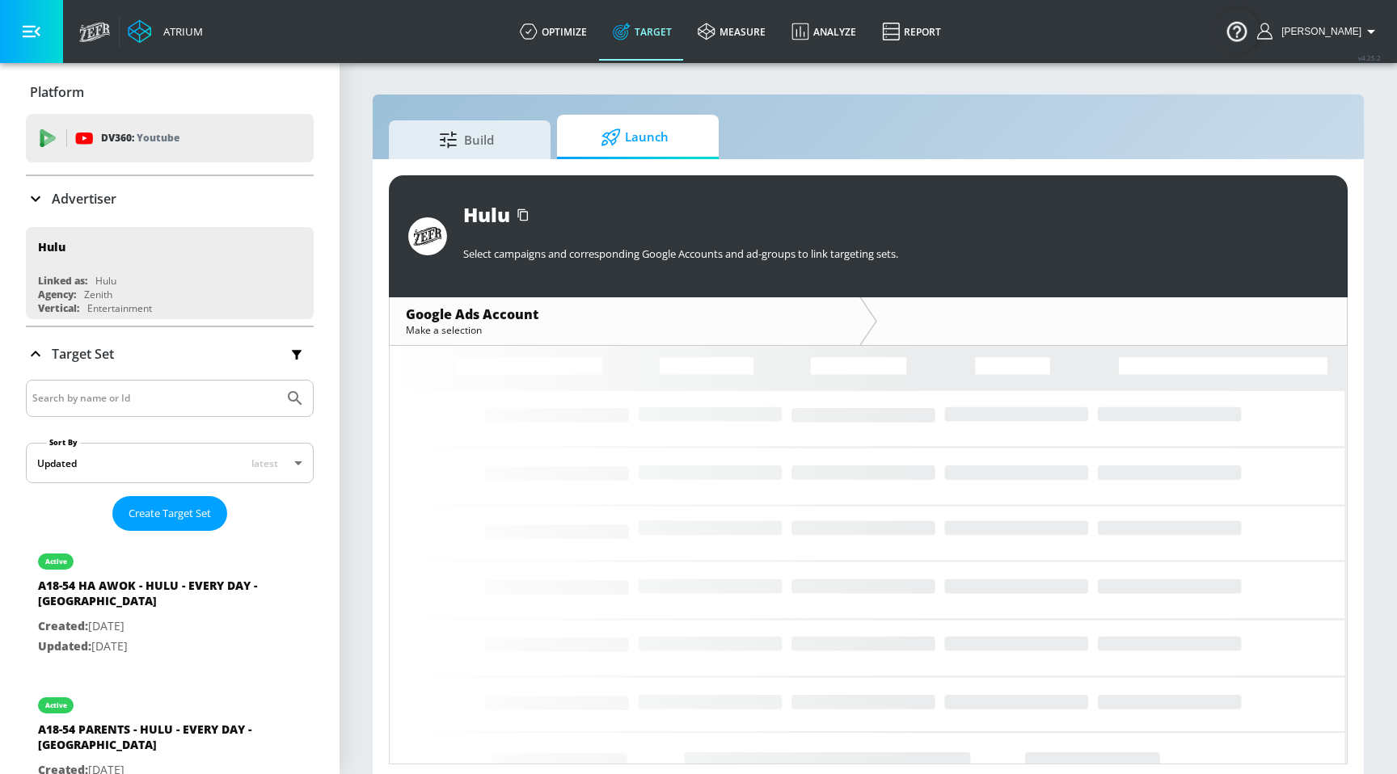
click at [719, 129] on div "Build Launch" at bounding box center [868, 137] width 959 height 44
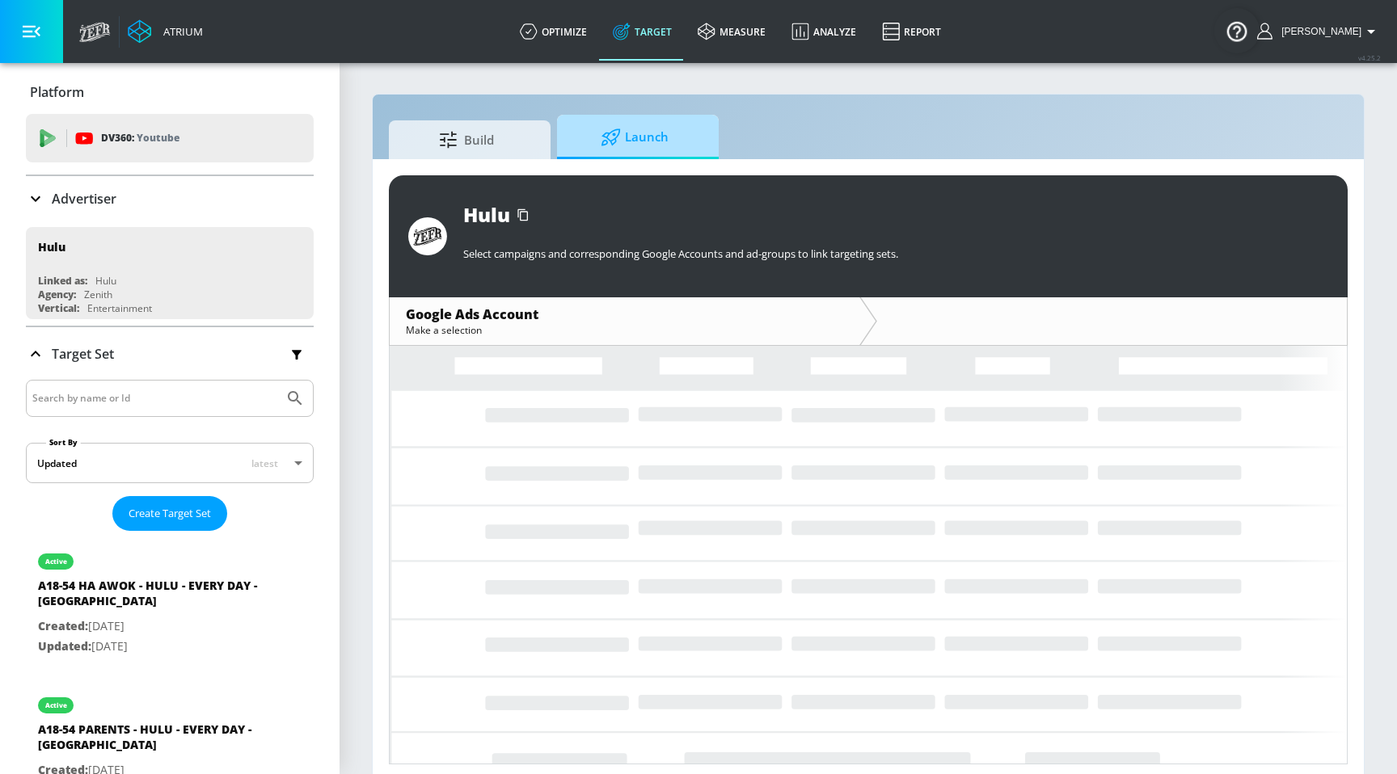
click at [671, 133] on span "Launch" at bounding box center [634, 137] width 123 height 39
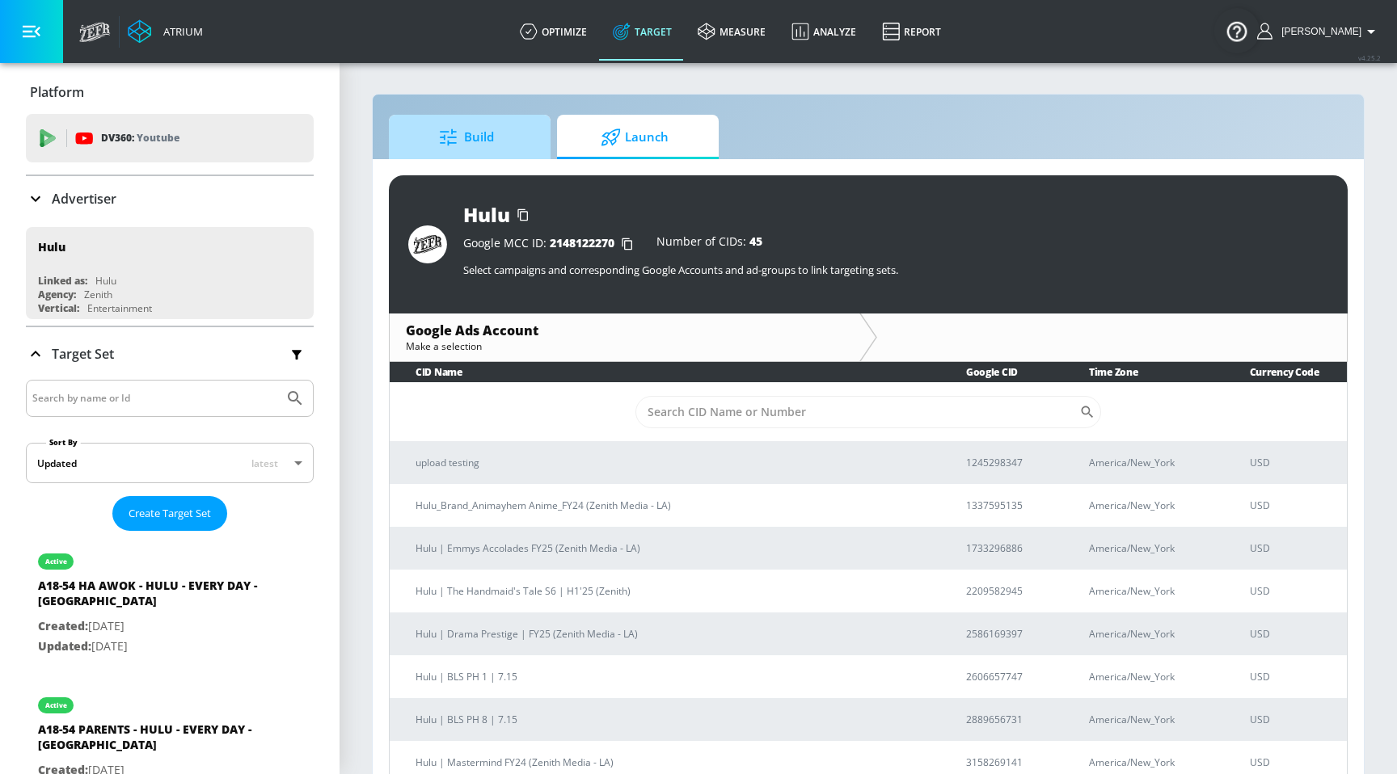
click at [510, 146] on span "Build" at bounding box center [466, 137] width 123 height 39
click at [620, 150] on span "Launch" at bounding box center [634, 137] width 123 height 39
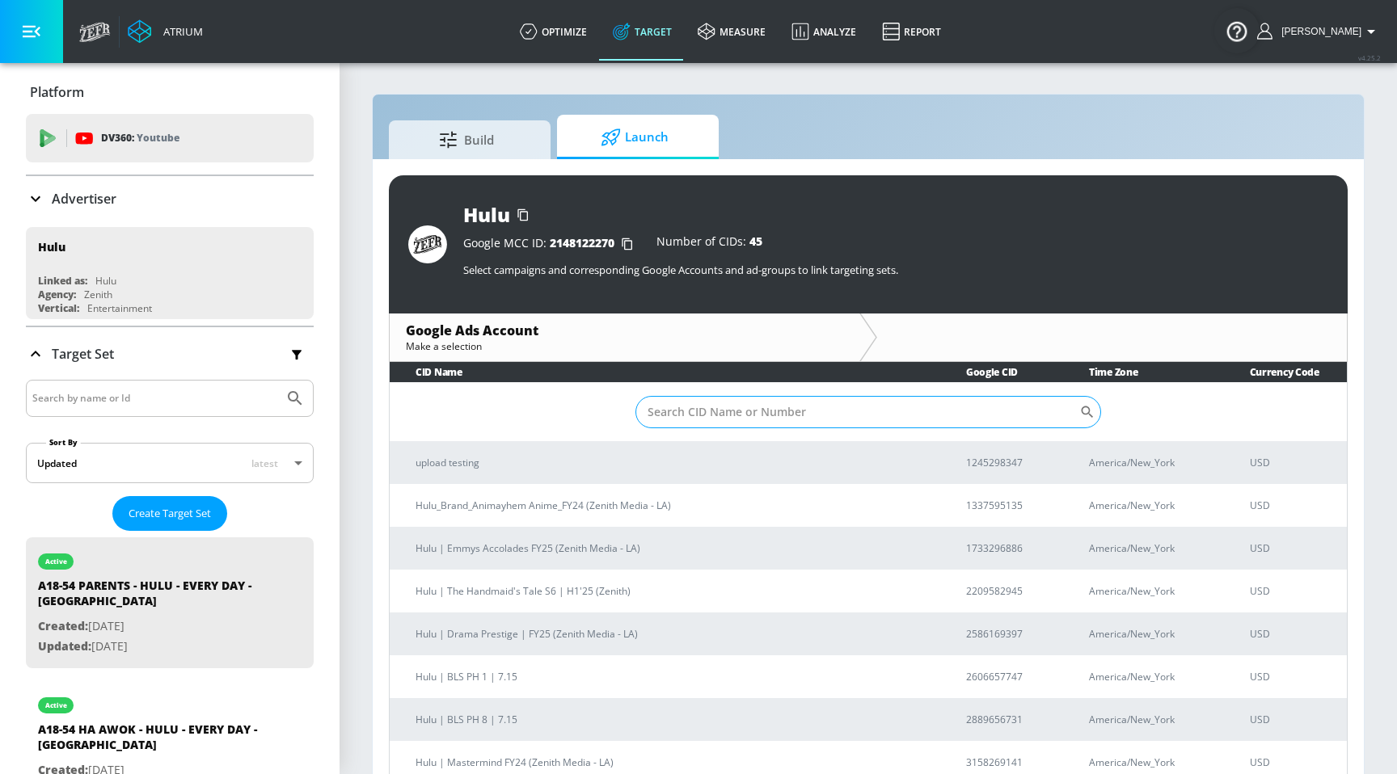
click at [720, 422] on input "Sort By" at bounding box center [857, 412] width 444 height 32
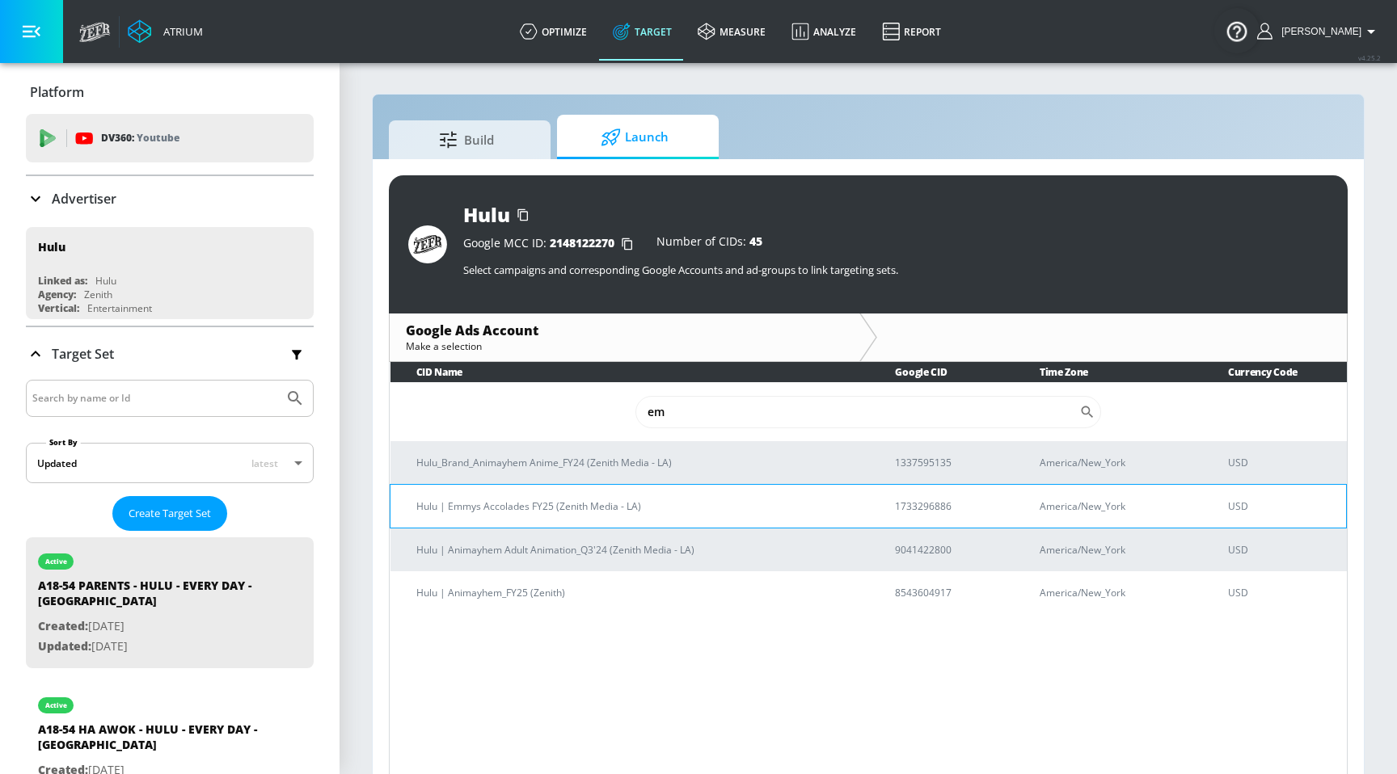
type input "em"
click at [565, 513] on p "Hulu | Emmys Accolades FY25 (Zenith Media - LA)" at bounding box center [636, 506] width 440 height 17
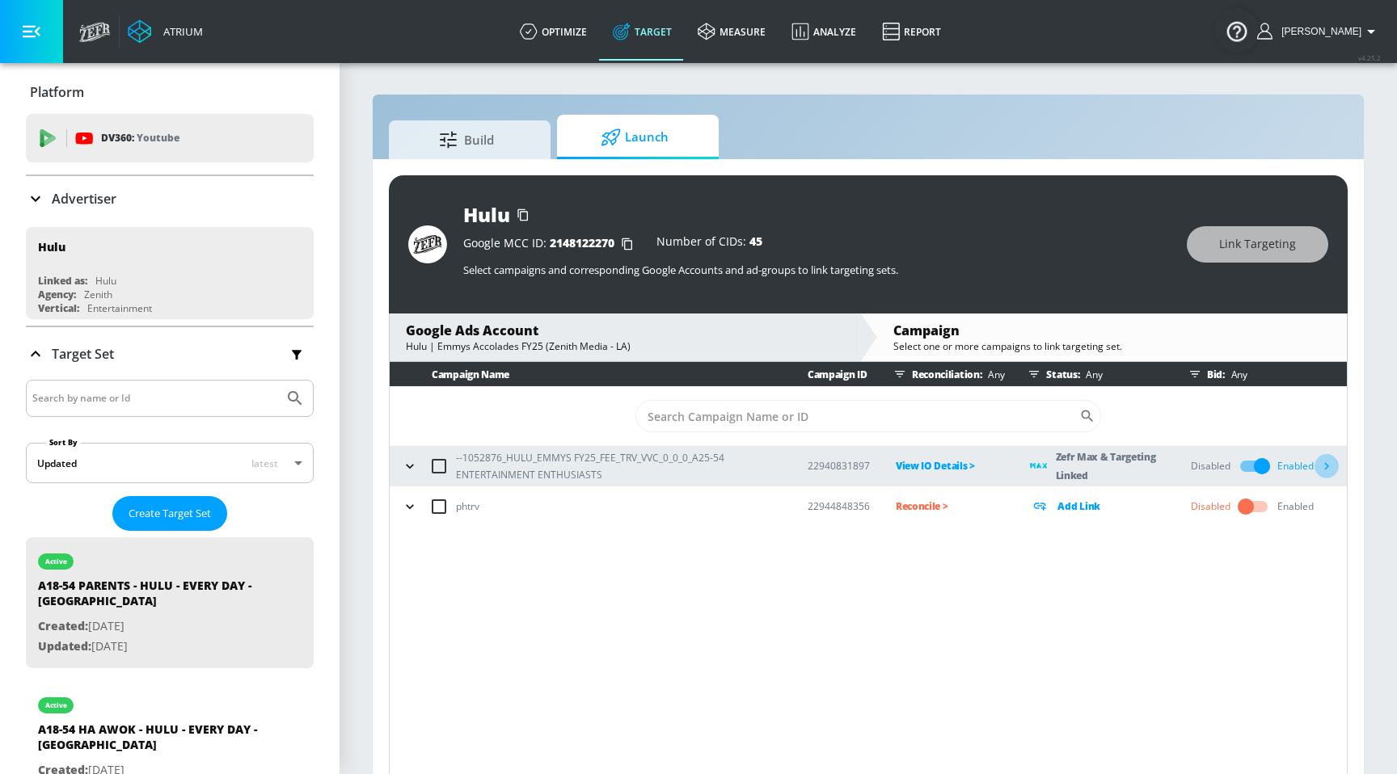
click at [1325, 467] on icon "button" at bounding box center [1326, 466] width 17 height 17
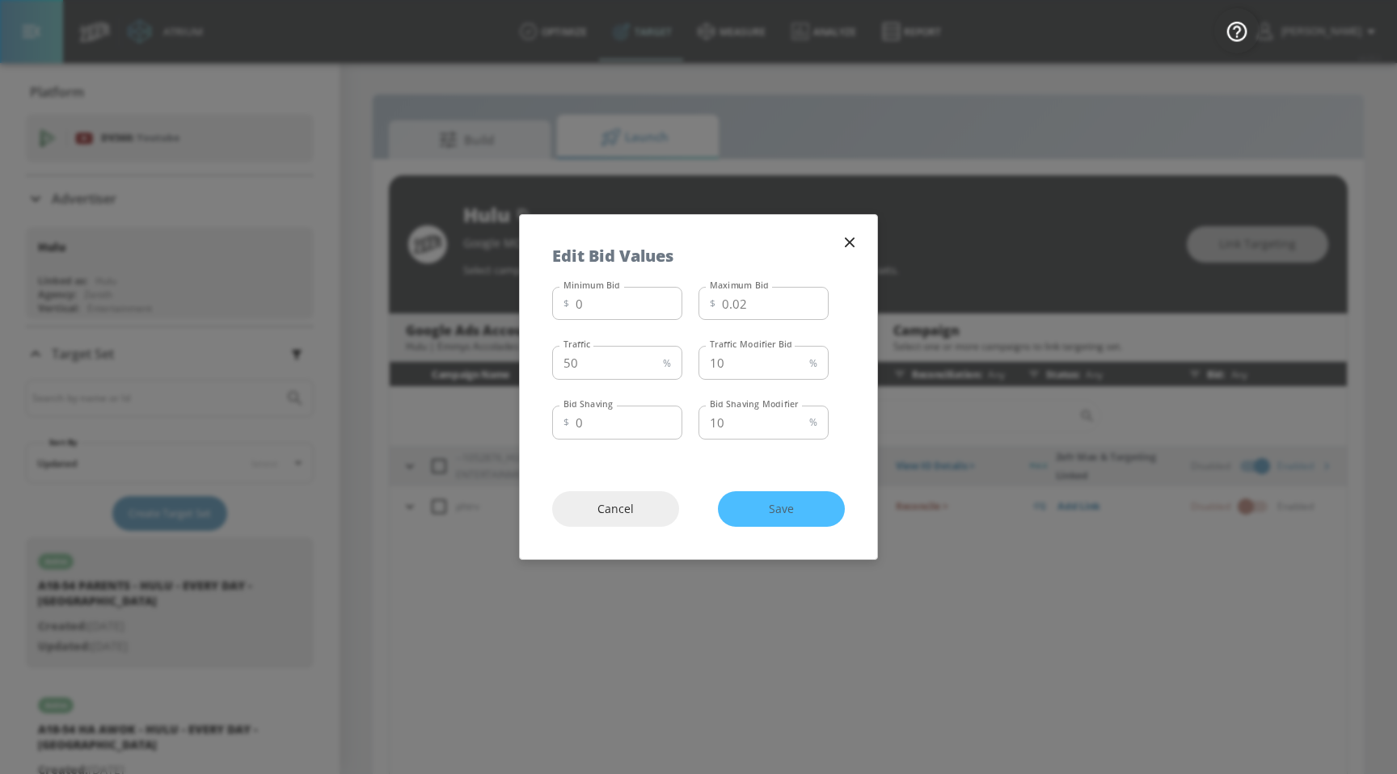
click at [849, 238] on icon "button" at bounding box center [850, 243] width 18 height 18
